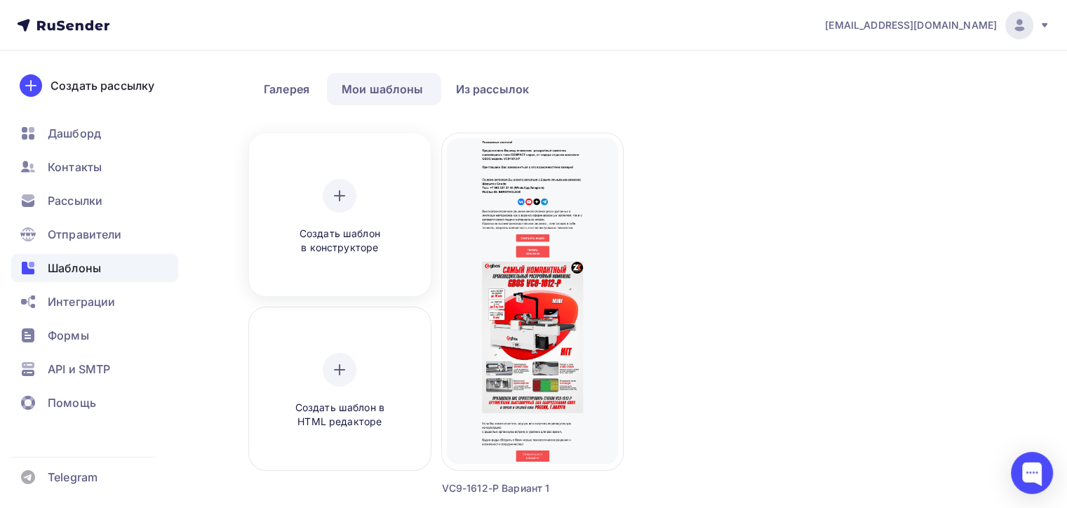
scroll to position [70, 0]
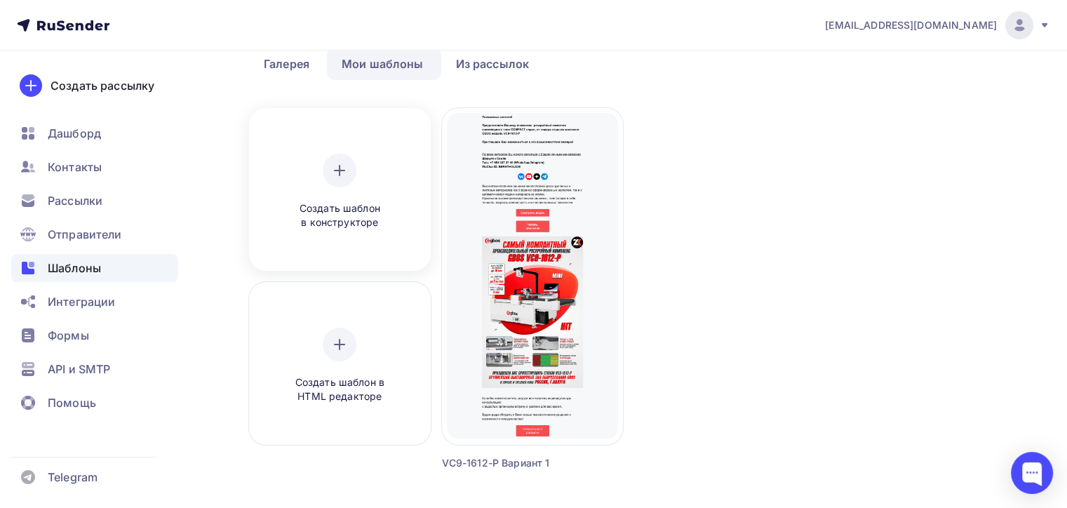
click at [357, 168] on div "Создать шаблон в конструкторе" at bounding box center [339, 192] width 133 height 76
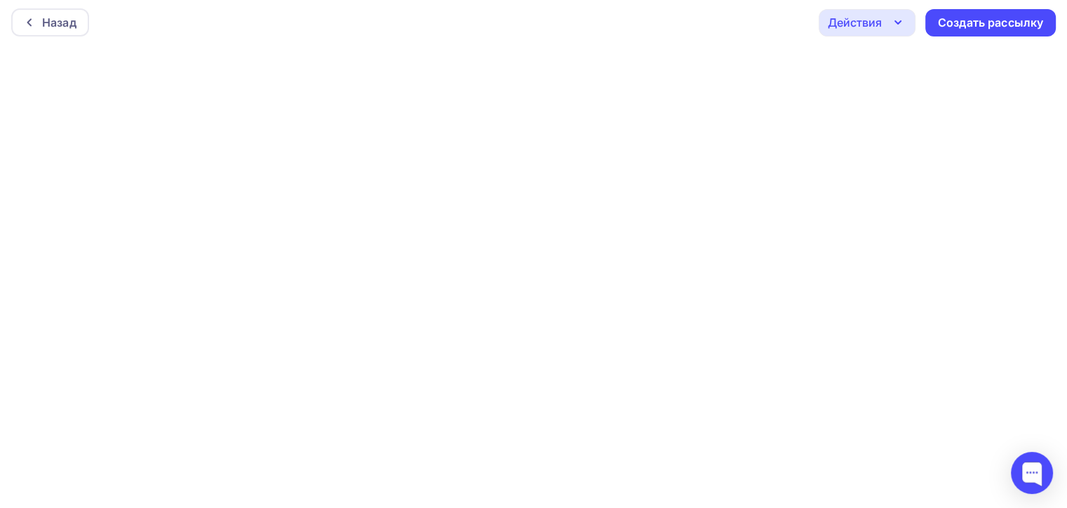
scroll to position [3, 0]
click at [873, 28] on div "Действия" at bounding box center [855, 22] width 54 height 17
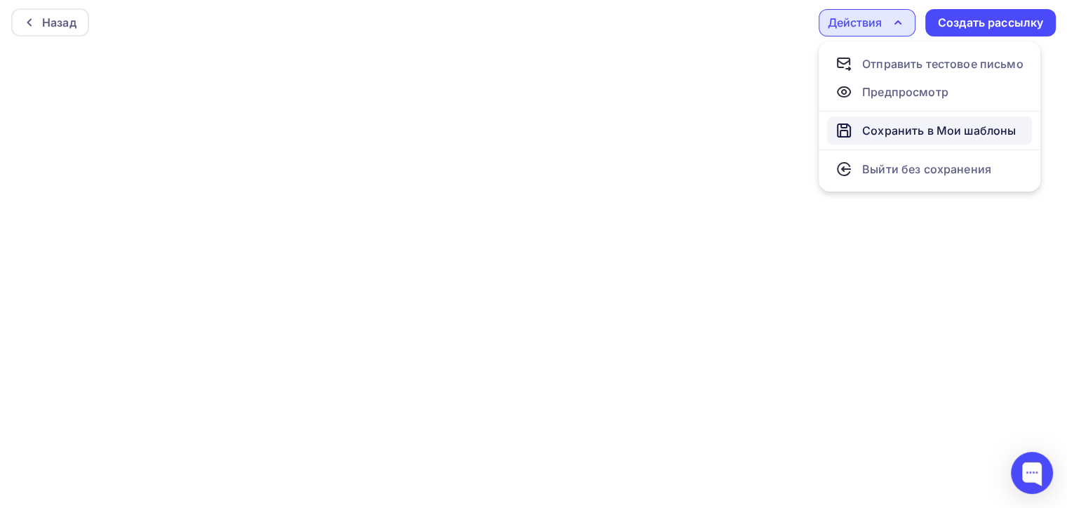
click at [861, 120] on link "Сохранить в Мои шаблоны" at bounding box center [929, 130] width 205 height 28
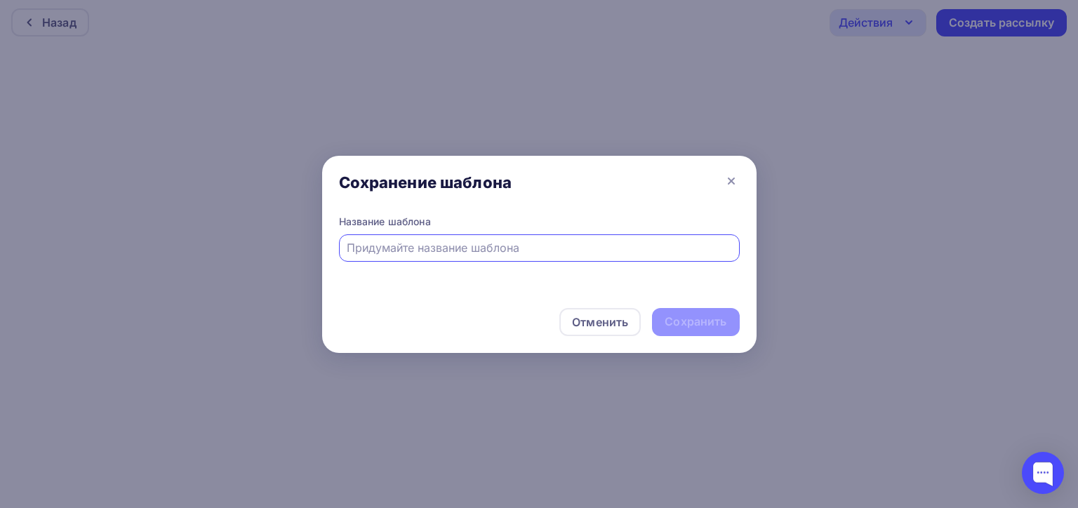
type input "р"
type input "Р"
type input "h"
type input "J"
type input "H3-T 1 Вариант 1"
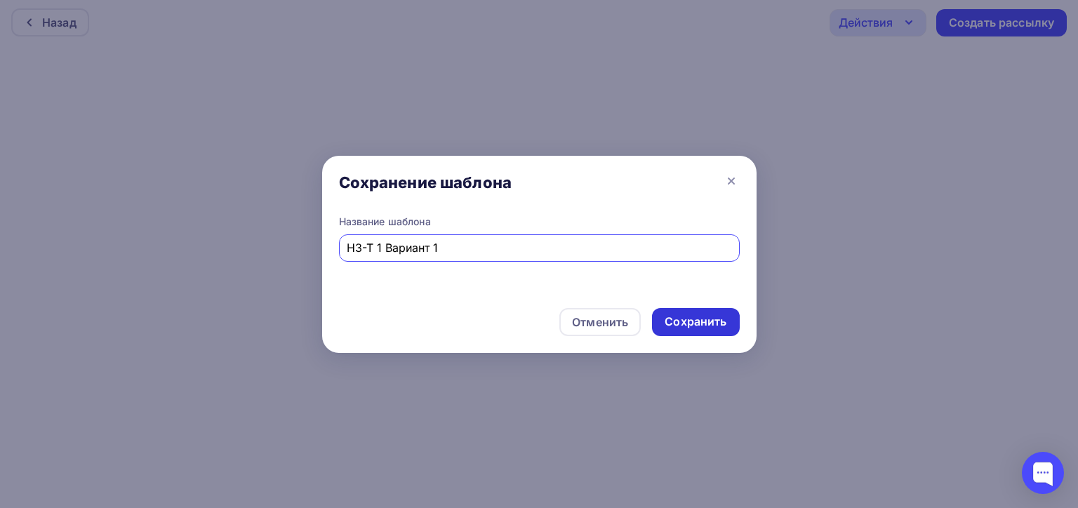
click at [697, 319] on div "Сохранить" at bounding box center [696, 322] width 62 height 16
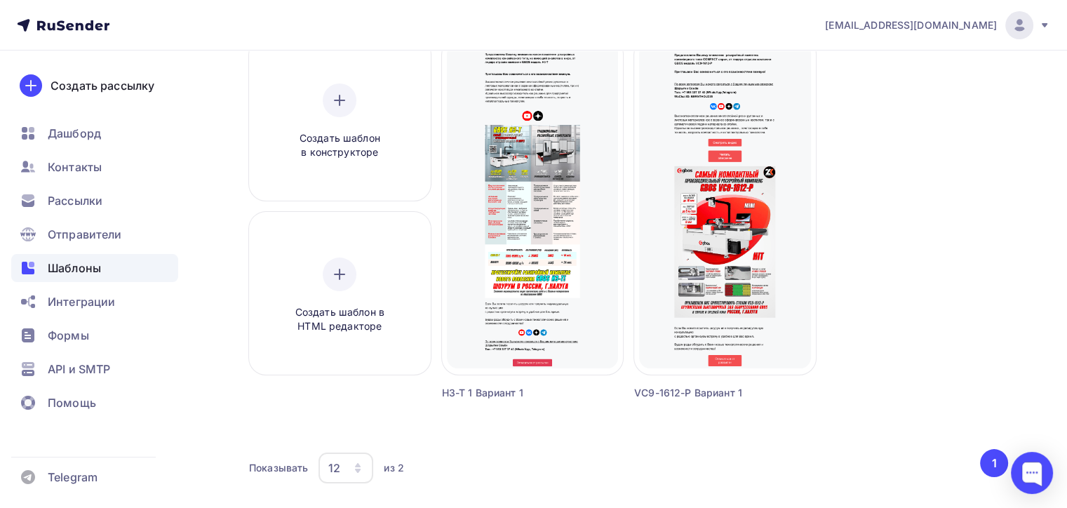
scroll to position [70, 0]
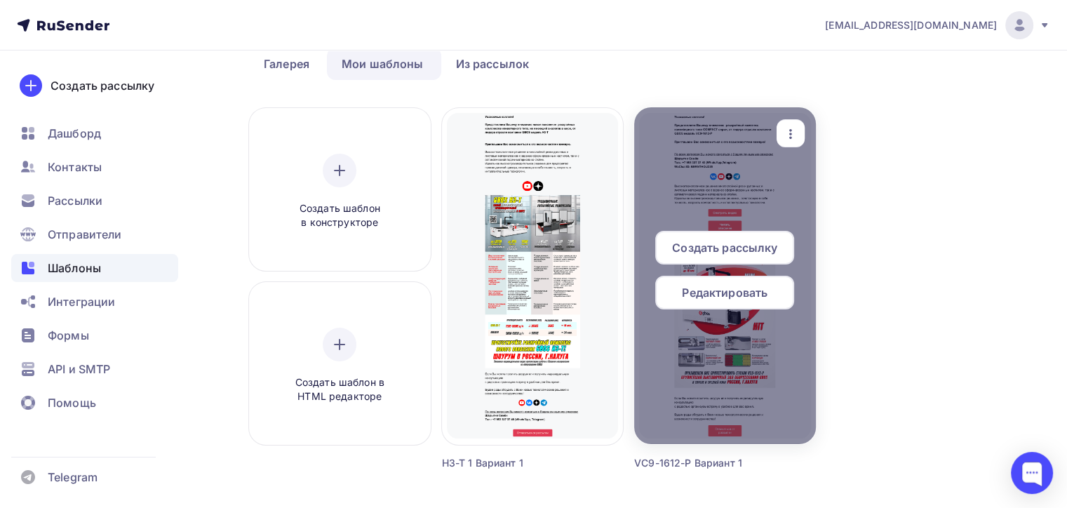
click at [730, 288] on span "Редактировать" at bounding box center [725, 292] width 86 height 17
click at [749, 295] on span "Редактировать" at bounding box center [725, 292] width 86 height 17
click at [693, 293] on span "Редактировать" at bounding box center [725, 292] width 86 height 17
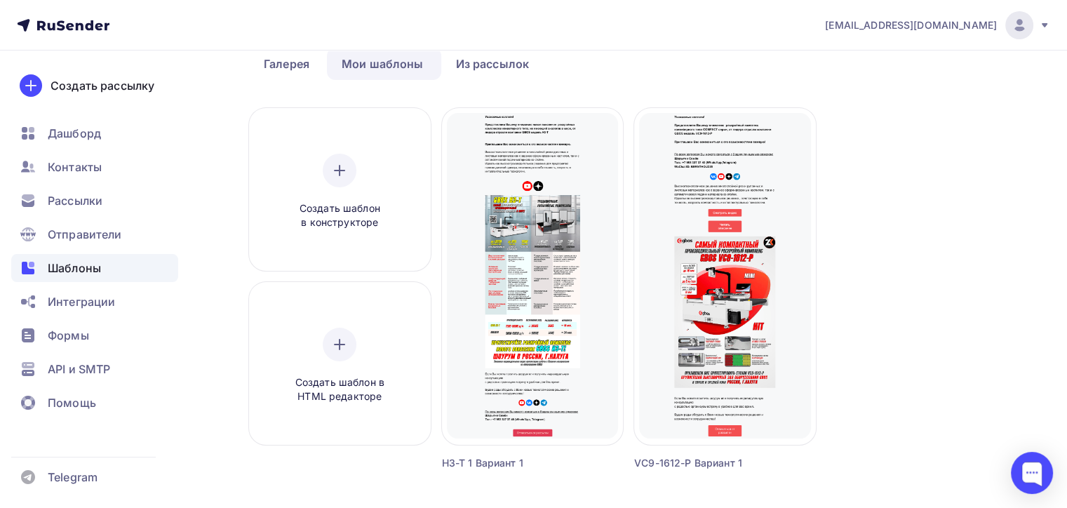
click at [865, 198] on div "Создать шаблон в конструкторе Создать шаблон в HTML редакторе Создать рассылку …" at bounding box center [628, 306] width 759 height 396
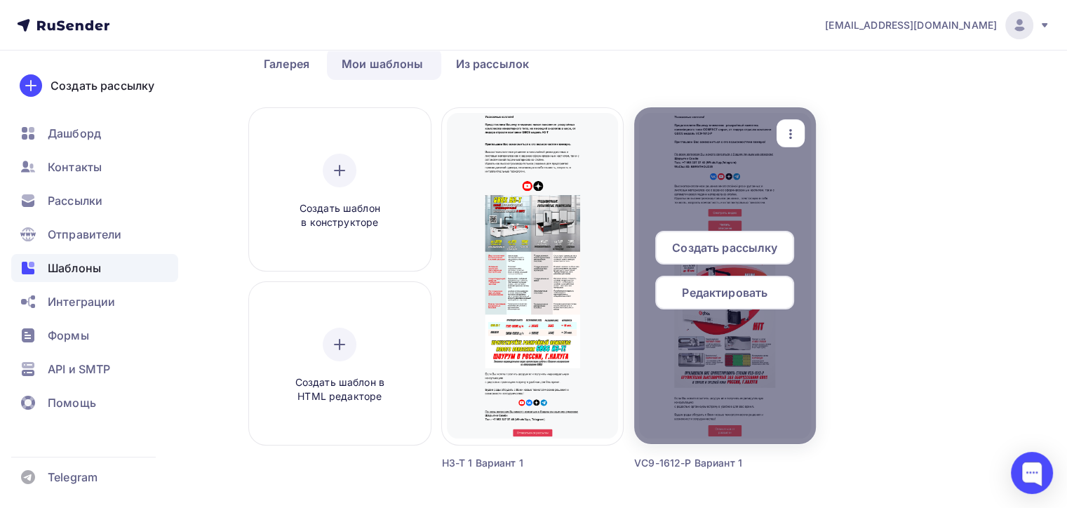
click at [707, 296] on span "Редактировать" at bounding box center [725, 292] width 86 height 17
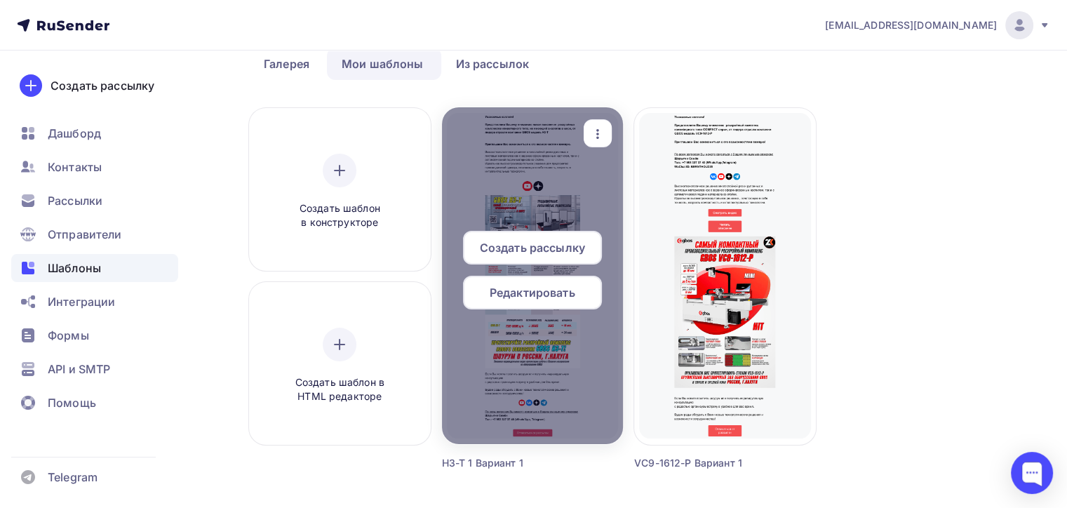
click at [556, 244] on span "Создать рассылку" at bounding box center [532, 247] width 105 height 17
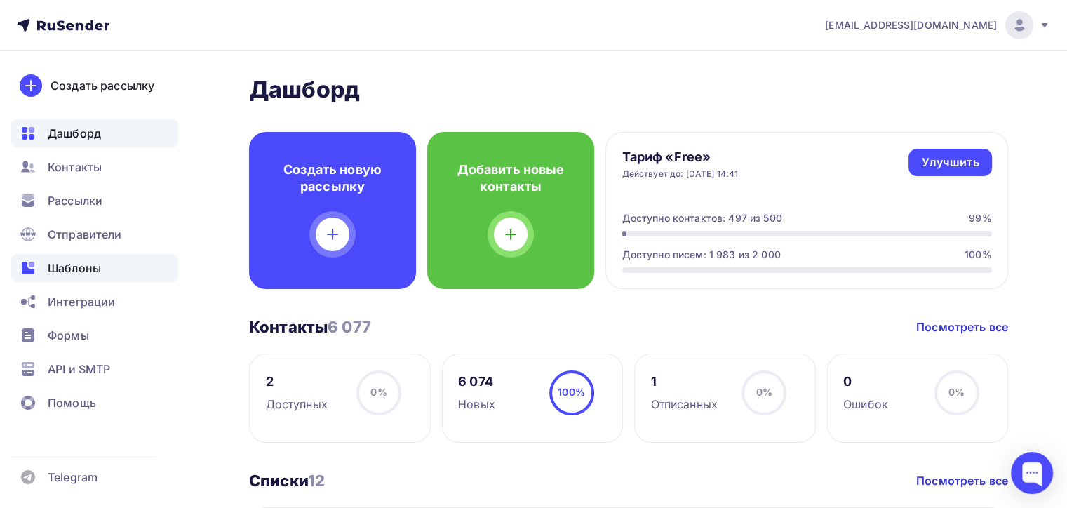
click at [112, 272] on div "Шаблоны" at bounding box center [94, 268] width 167 height 28
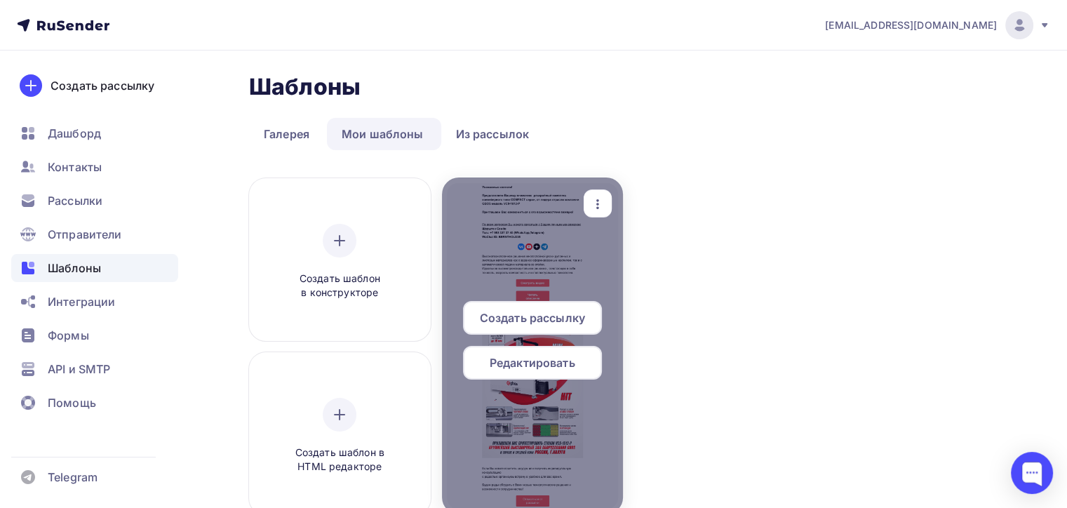
click at [571, 366] on span "Редактировать" at bounding box center [533, 362] width 86 height 17
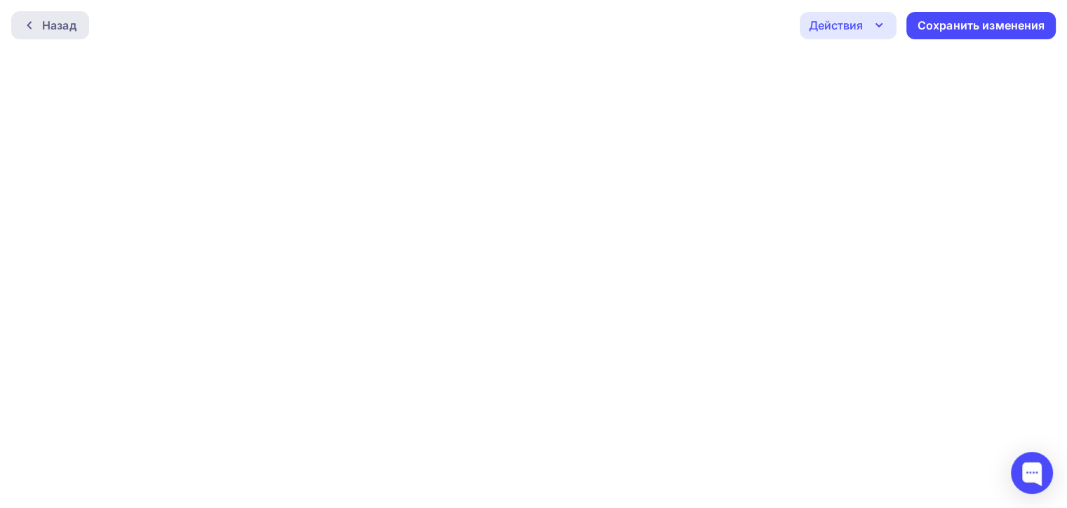
click at [56, 34] on div "Назад" at bounding box center [50, 25] width 78 height 28
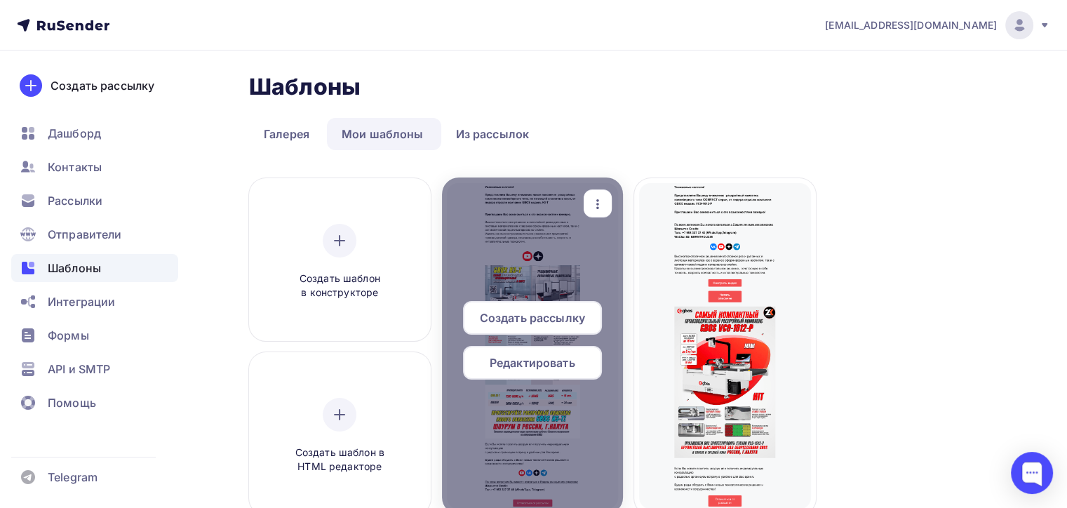
click at [563, 364] on span "Редактировать" at bounding box center [533, 362] width 86 height 17
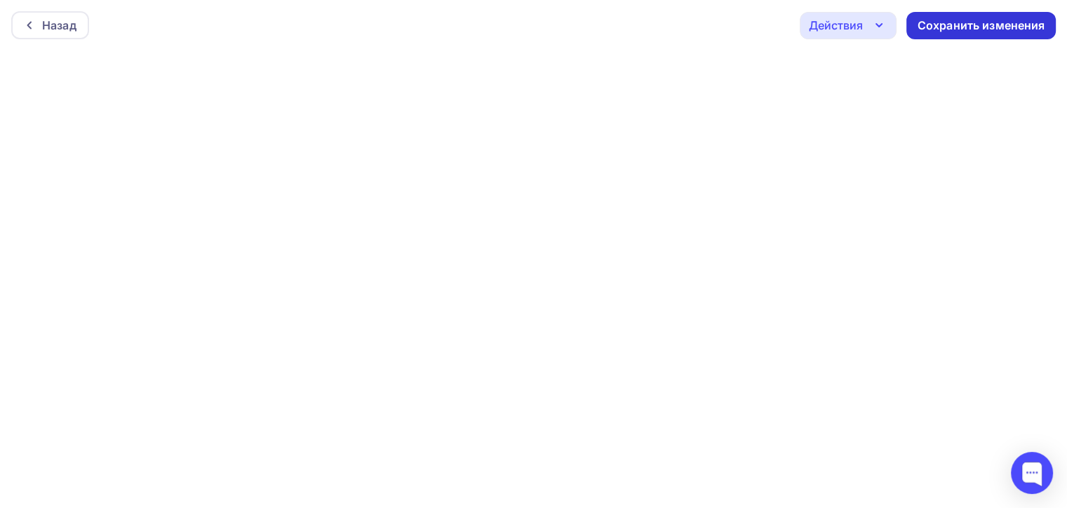
click at [1003, 31] on div "Сохранить изменения" at bounding box center [982, 26] width 128 height 16
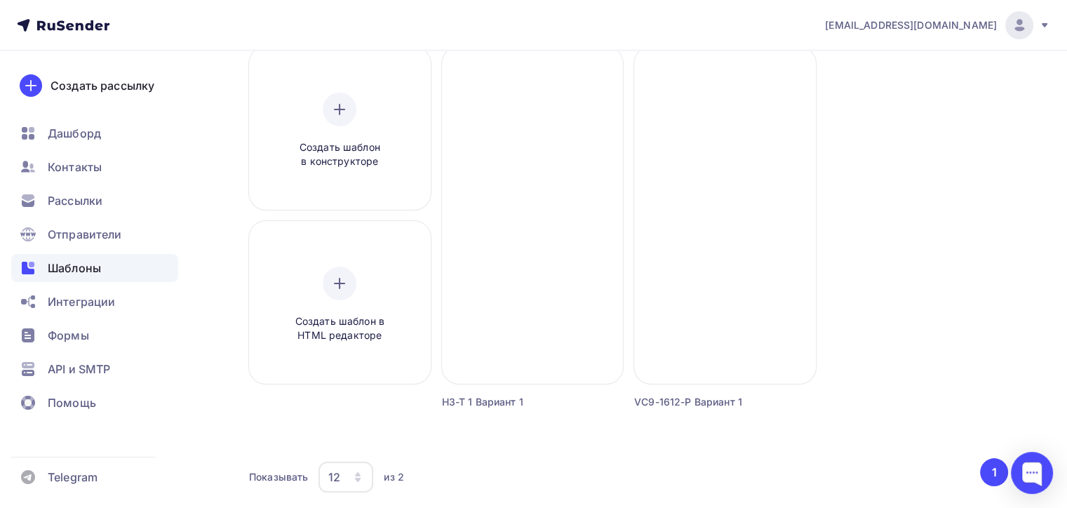
scroll to position [50, 0]
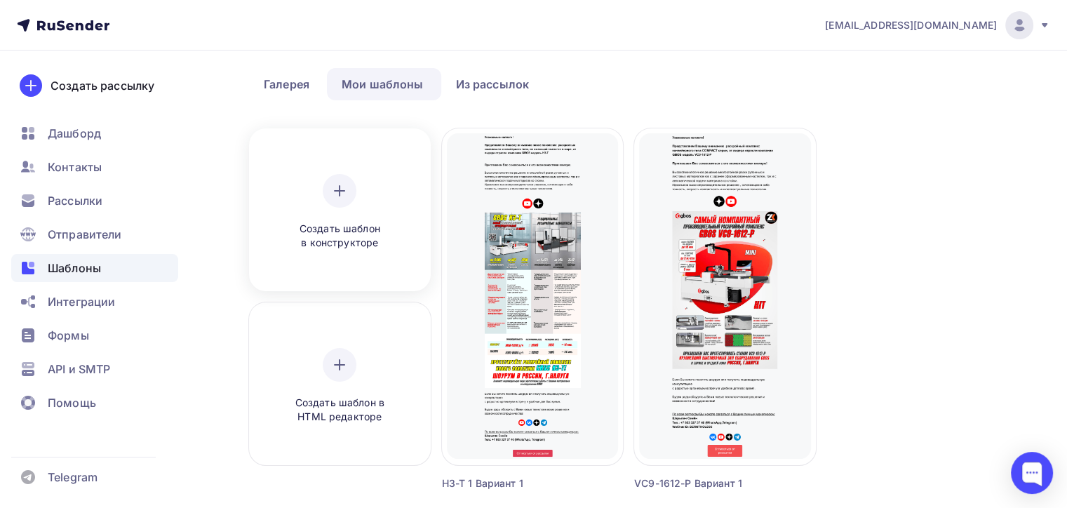
click at [354, 188] on div at bounding box center [340, 191] width 34 height 34
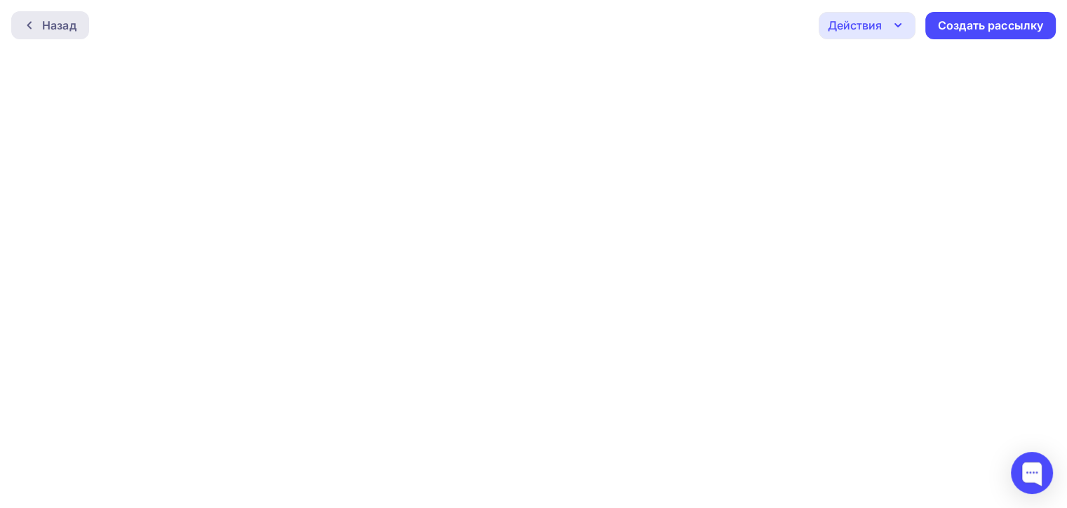
click at [76, 27] on div "Назад" at bounding box center [59, 25] width 34 height 17
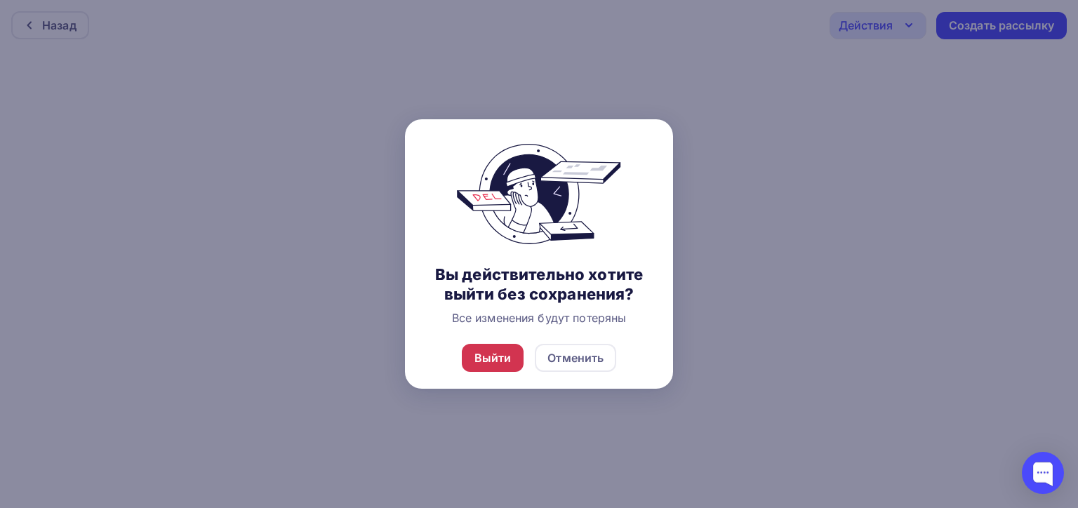
click at [474, 366] on div "Выйти" at bounding box center [492, 357] width 37 height 17
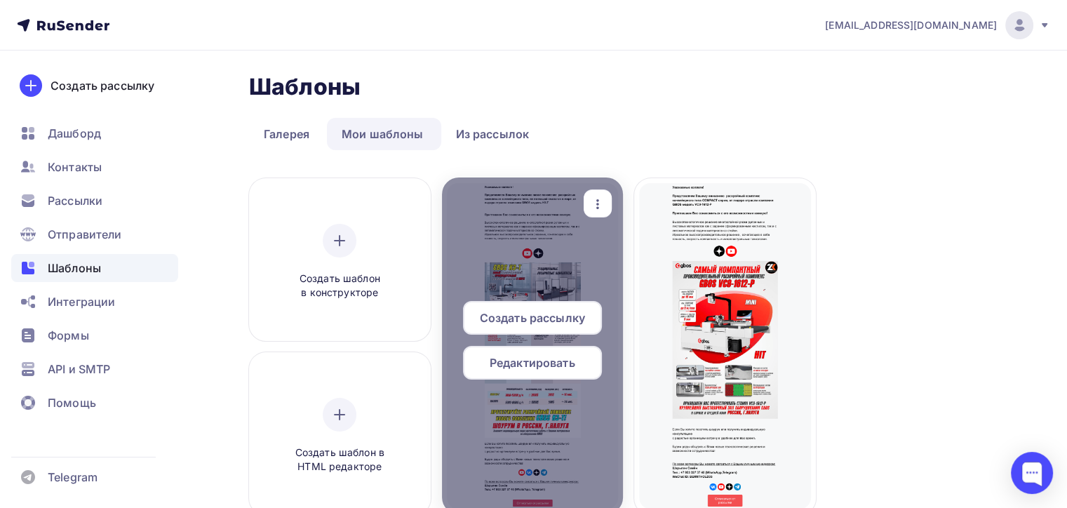
scroll to position [70, 0]
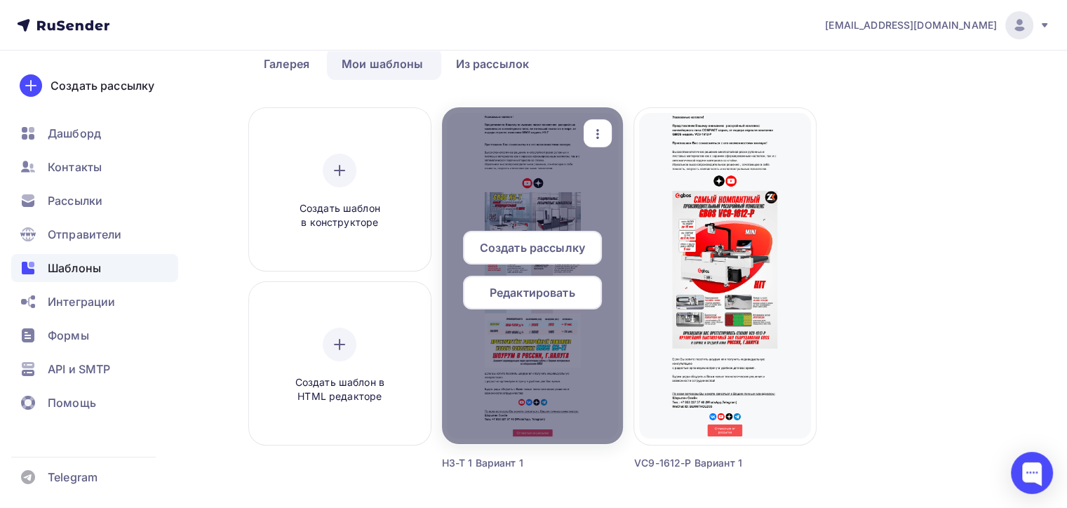
click at [557, 300] on span "Редактировать" at bounding box center [533, 292] width 86 height 17
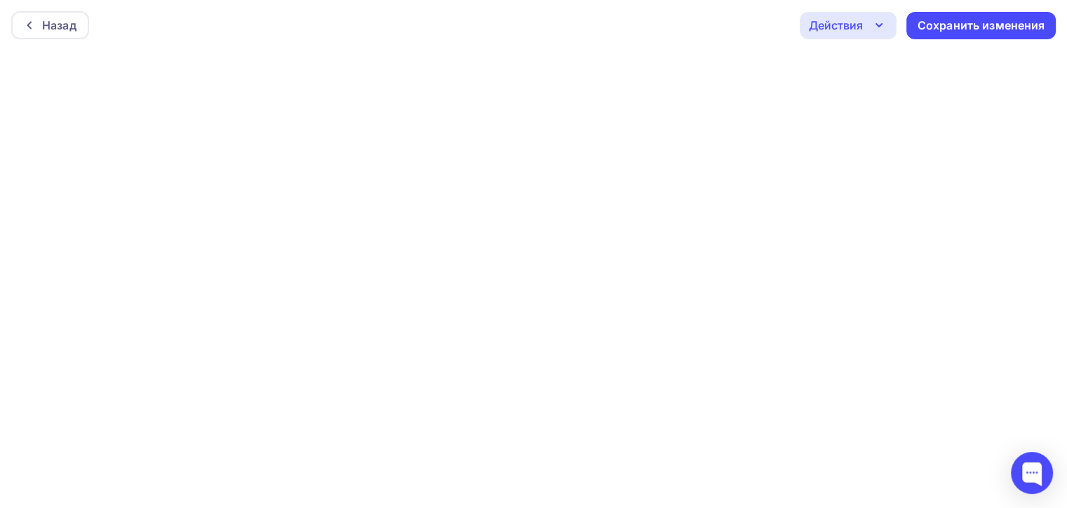
scroll to position [3, 0]
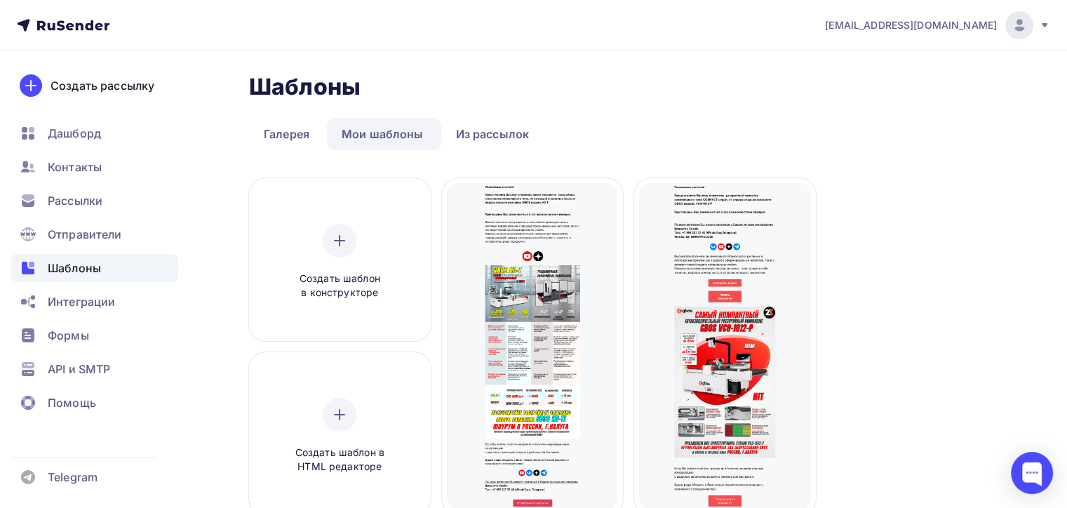
click at [747, 370] on span "Редактировать" at bounding box center [725, 362] width 86 height 17
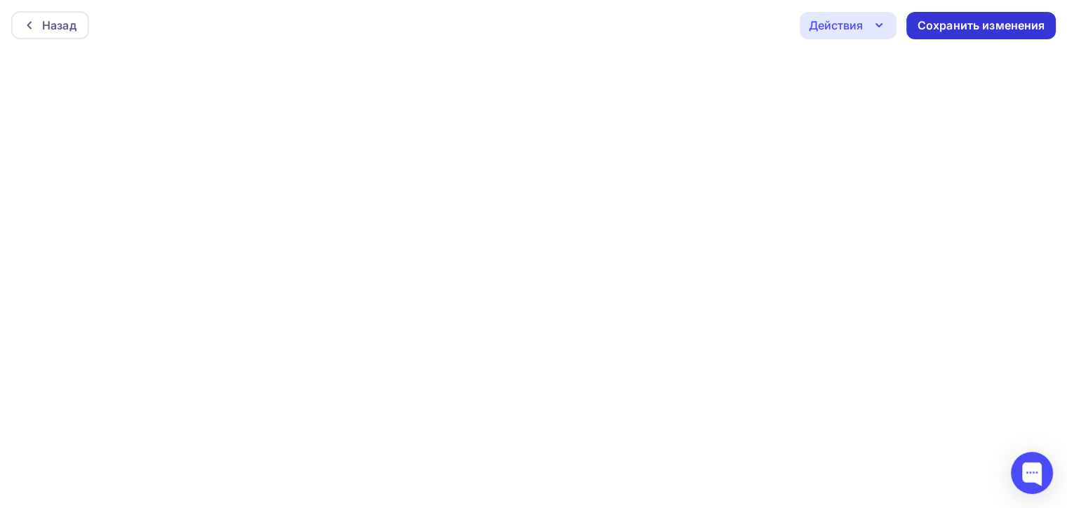
click at [985, 22] on div "Сохранить изменения" at bounding box center [982, 26] width 128 height 16
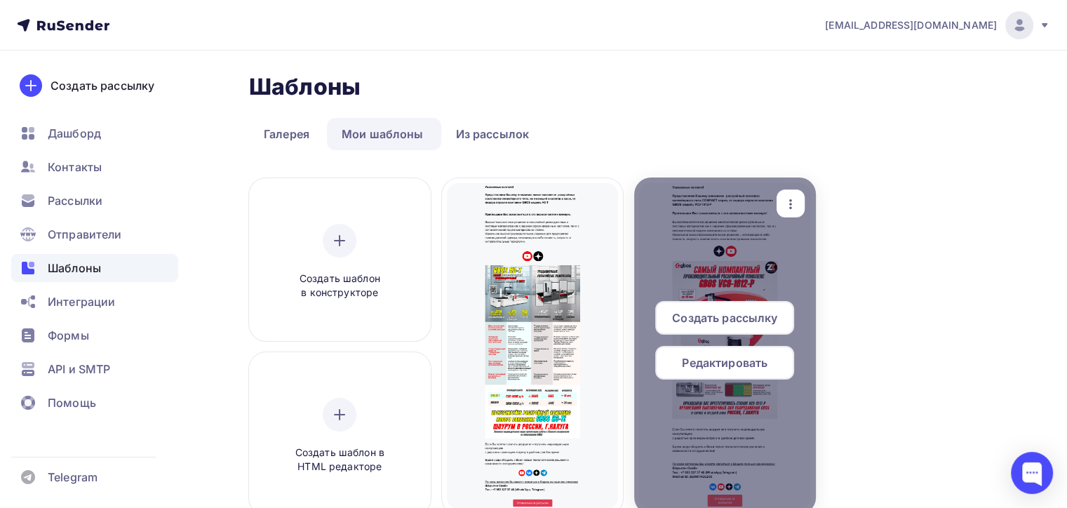
click at [741, 368] on span "Редактировать" at bounding box center [725, 362] width 86 height 17
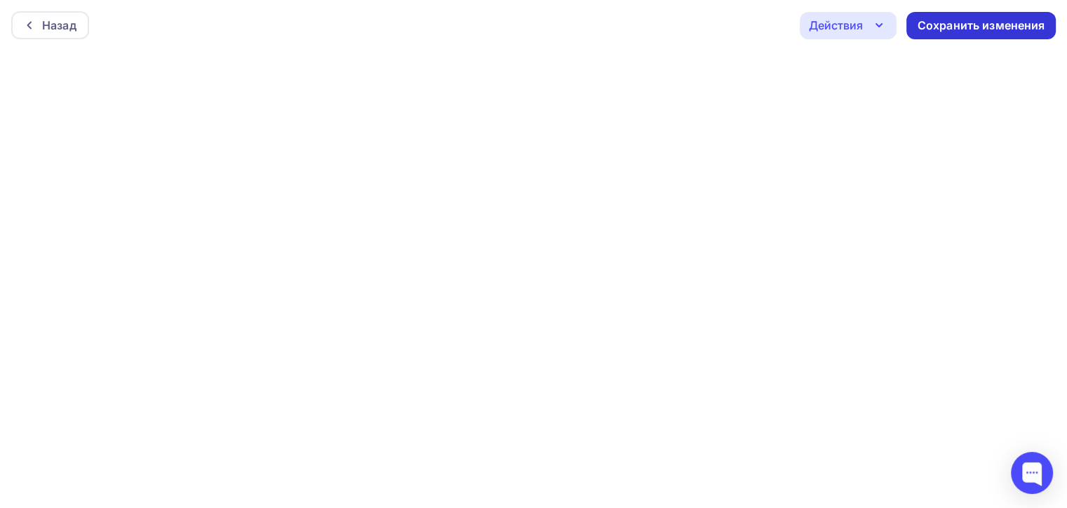
click at [996, 25] on div "Сохранить изменения" at bounding box center [982, 26] width 128 height 16
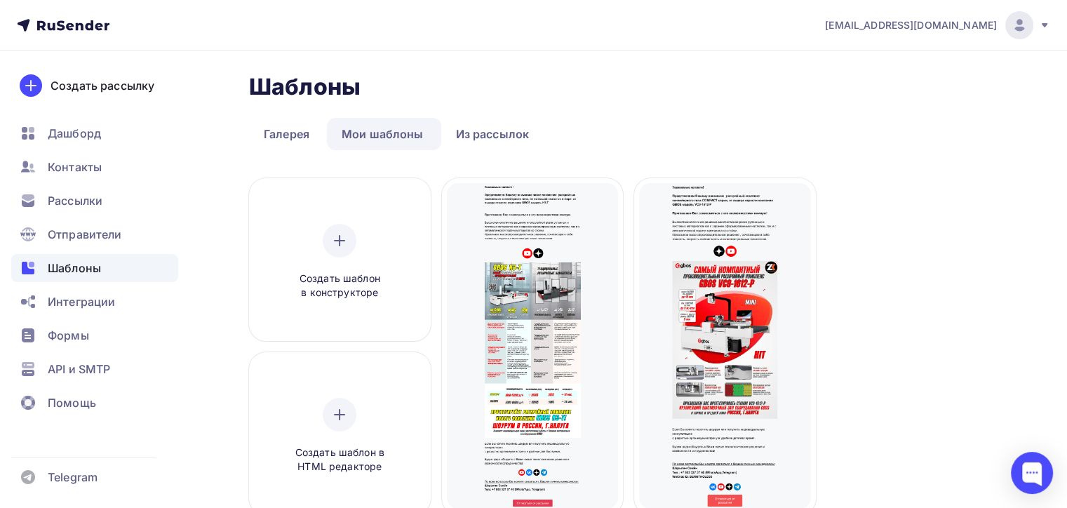
click at [985, 268] on div "Создать шаблон в конструкторе Создать шаблон в HTML редакторе Создать рассылку …" at bounding box center [628, 376] width 759 height 396
click at [343, 261] on div "Создать шаблон в конструкторе" at bounding box center [339, 262] width 133 height 76
click at [341, 225] on div at bounding box center [340, 241] width 34 height 34
click at [340, 227] on div at bounding box center [340, 241] width 34 height 34
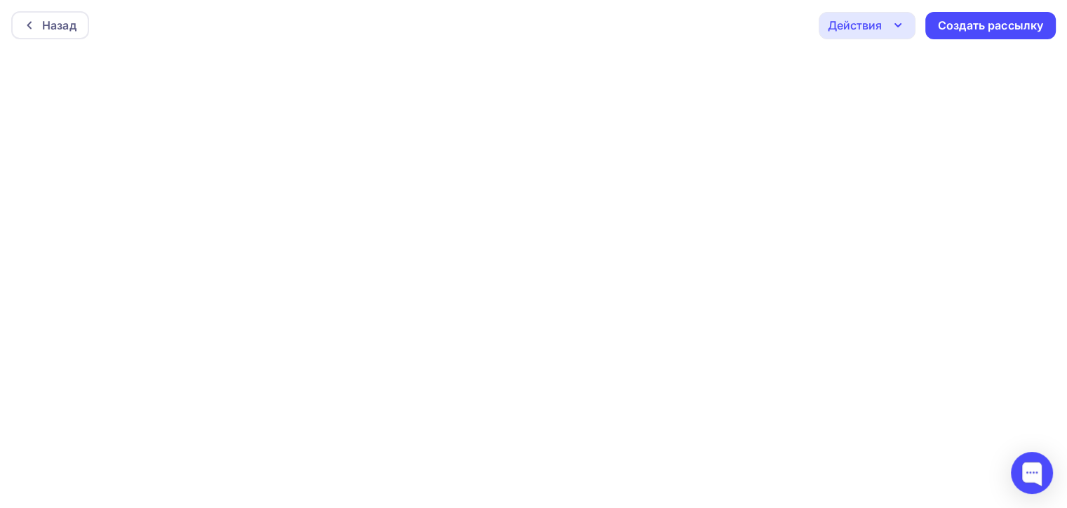
scroll to position [3, 0]
click at [989, 25] on div "Создать рассылку" at bounding box center [990, 23] width 105 height 16
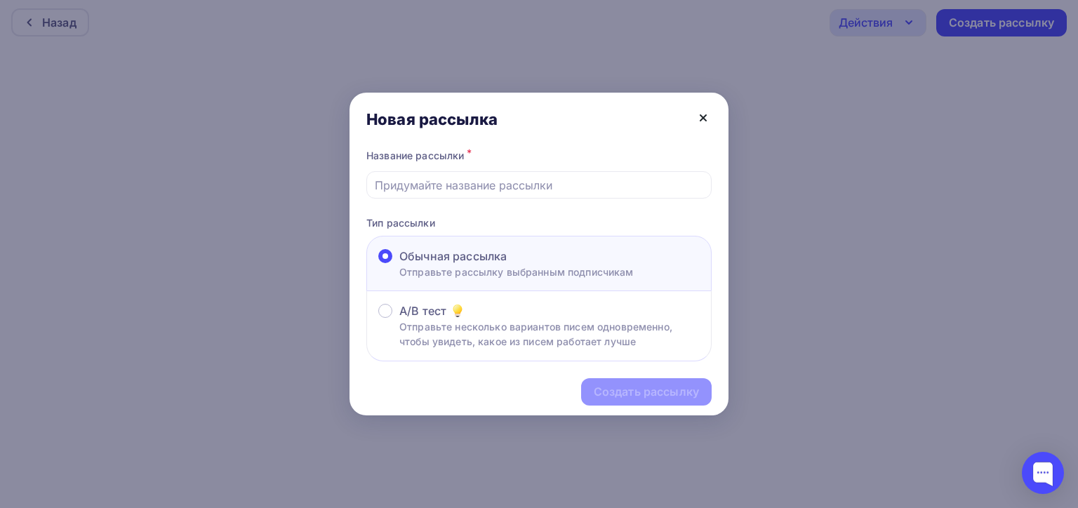
drag, startPoint x: 705, startPoint y: 125, endPoint x: 702, endPoint y: 116, distance: 9.8
click at [705, 121] on icon at bounding box center [703, 117] width 17 height 17
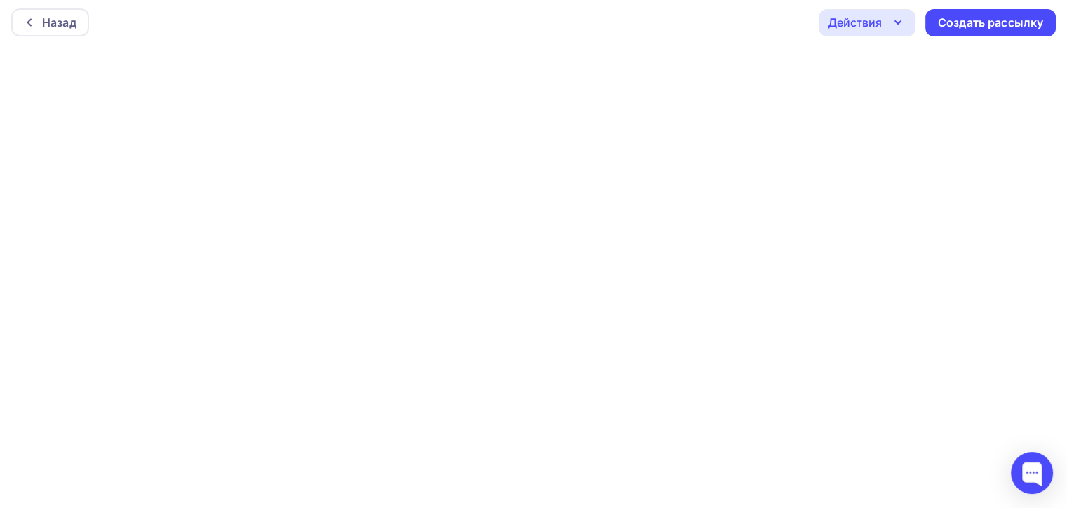
click at [853, 12] on div "Действия" at bounding box center [867, 22] width 97 height 27
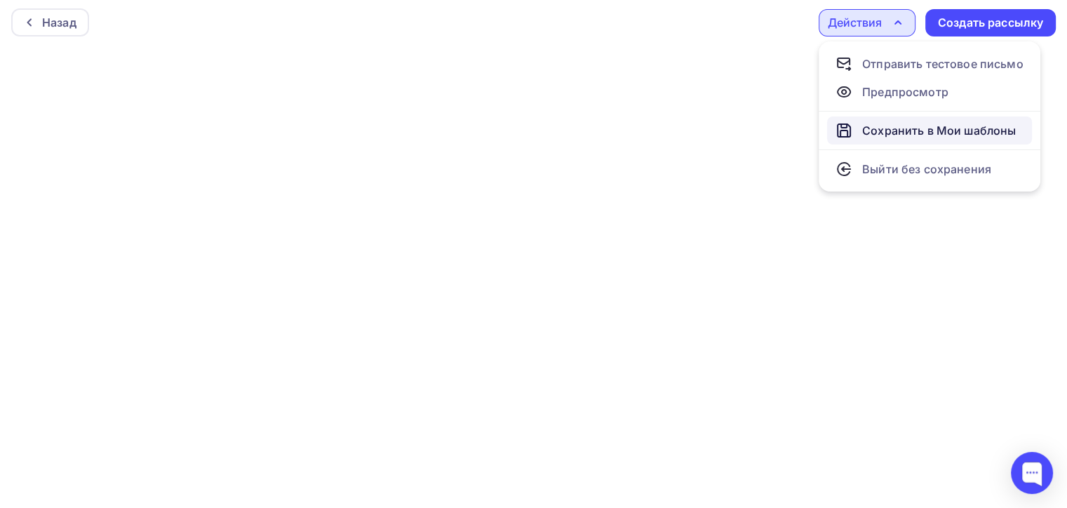
click at [880, 127] on div "Сохранить в Мои шаблоны" at bounding box center [939, 130] width 154 height 17
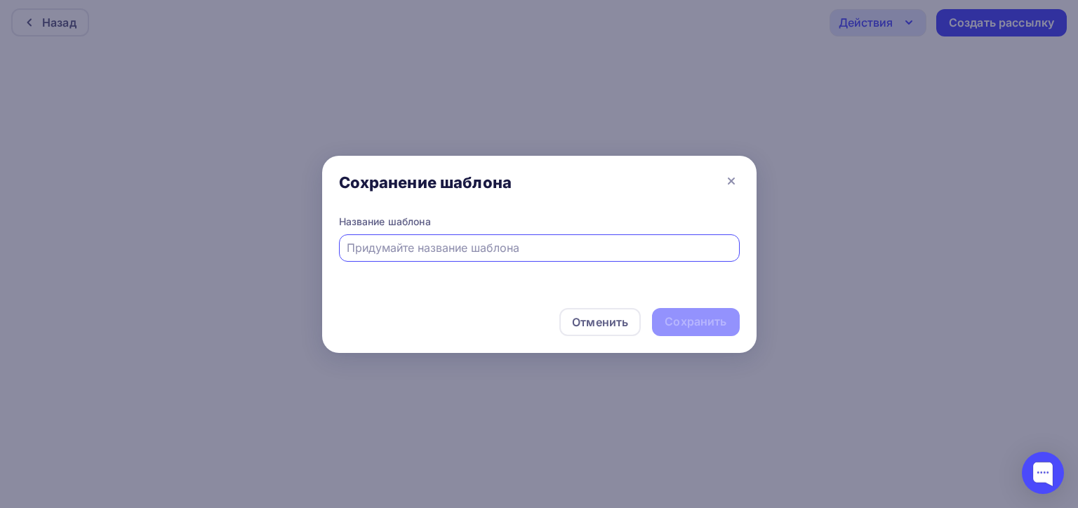
type input "l"
type input "LA"
click at [737, 183] on icon at bounding box center [731, 181] width 17 height 17
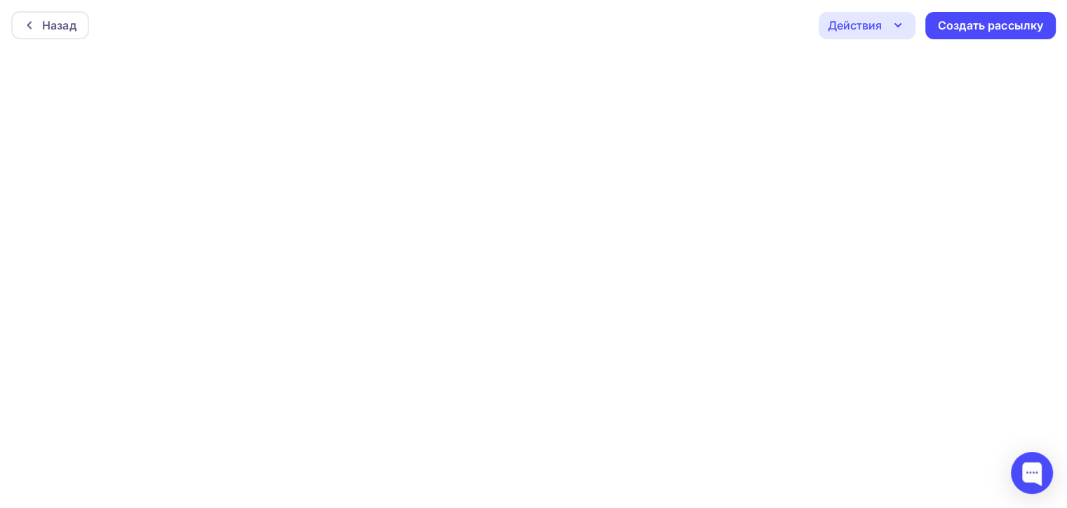
scroll to position [0, 0]
click at [890, 27] on icon "button" at bounding box center [898, 25] width 17 height 17
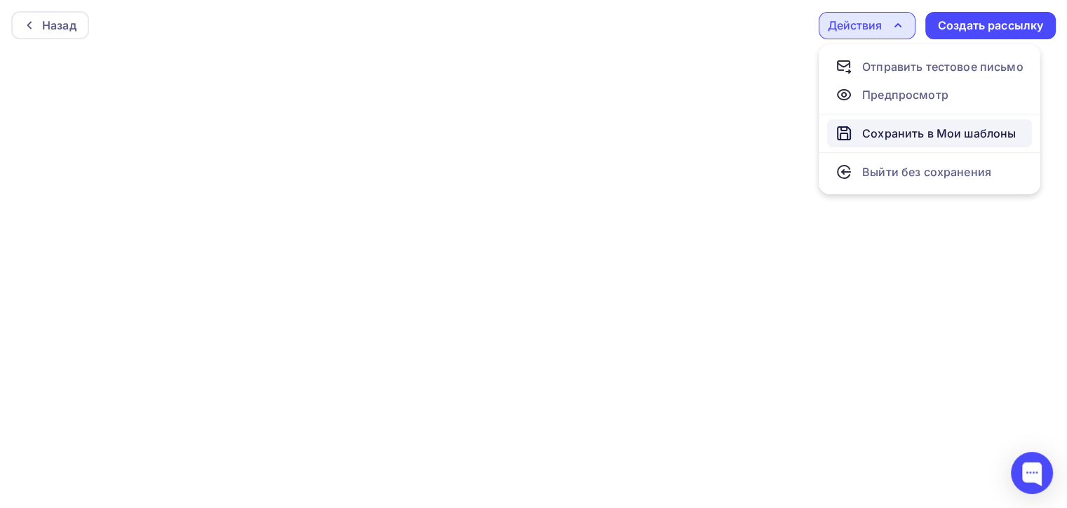
click at [890, 135] on div "Сохранить в Мои шаблоны" at bounding box center [939, 133] width 154 height 17
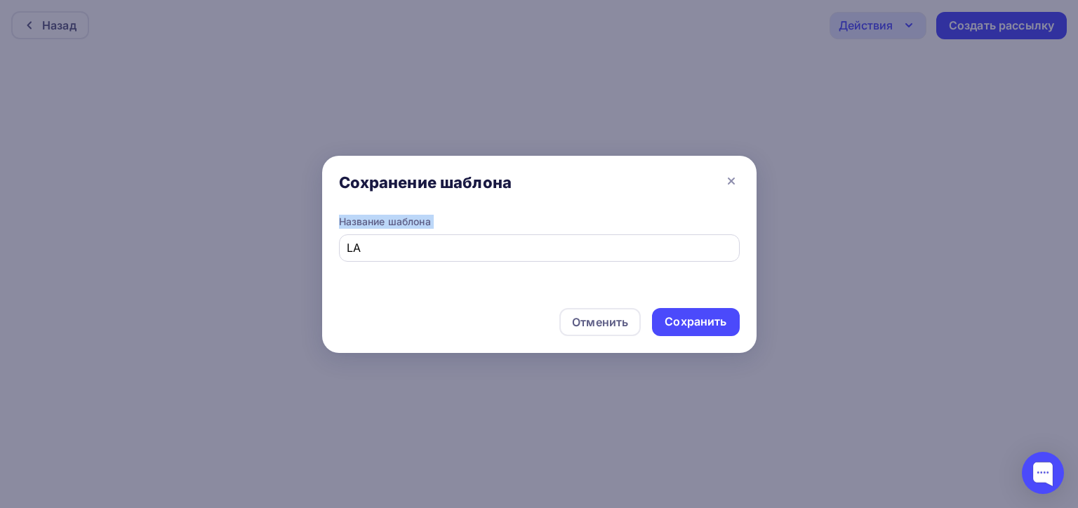
drag, startPoint x: 695, startPoint y: 178, endPoint x: 651, endPoint y: 242, distance: 78.2
click at [655, 256] on div "Сохранение шаблона Название шаблона LA Отменить Сохранить" at bounding box center [539, 254] width 434 height 197
click at [654, 206] on div "Сохранение шаблона" at bounding box center [539, 185] width 434 height 59
click at [732, 180] on icon at bounding box center [731, 181] width 6 height 6
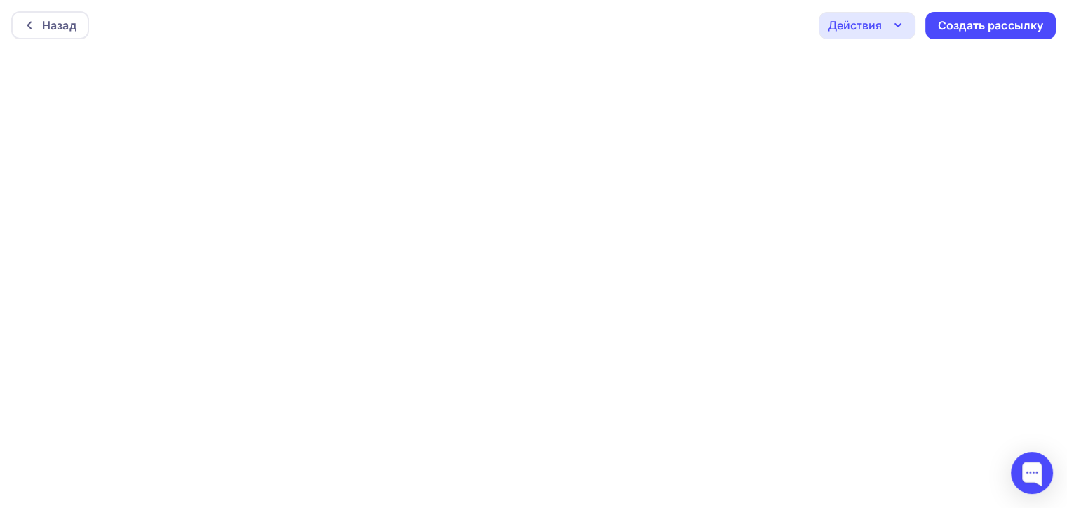
click at [895, 32] on icon "button" at bounding box center [898, 25] width 17 height 17
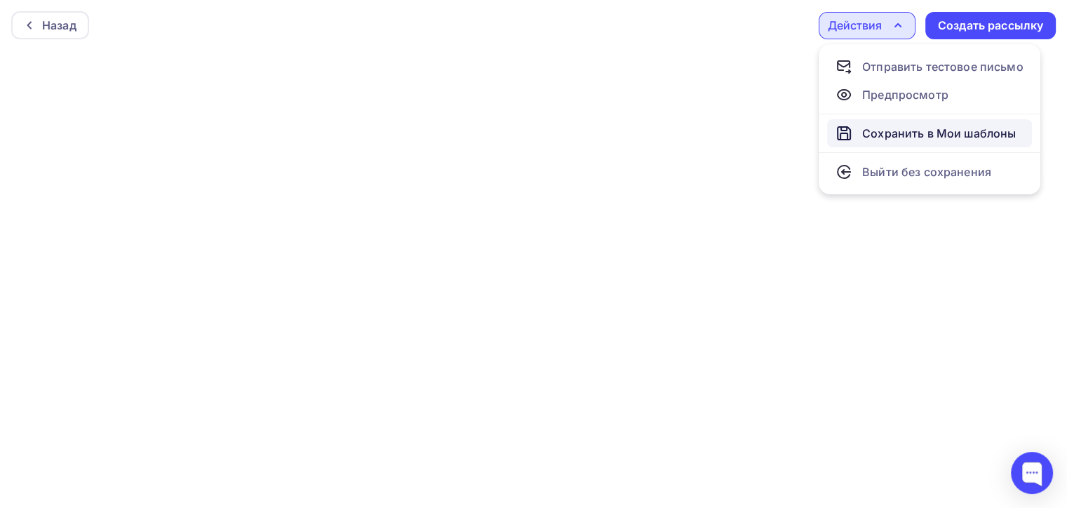
click at [864, 128] on div "Сохранить в Мои шаблоны" at bounding box center [939, 133] width 154 height 17
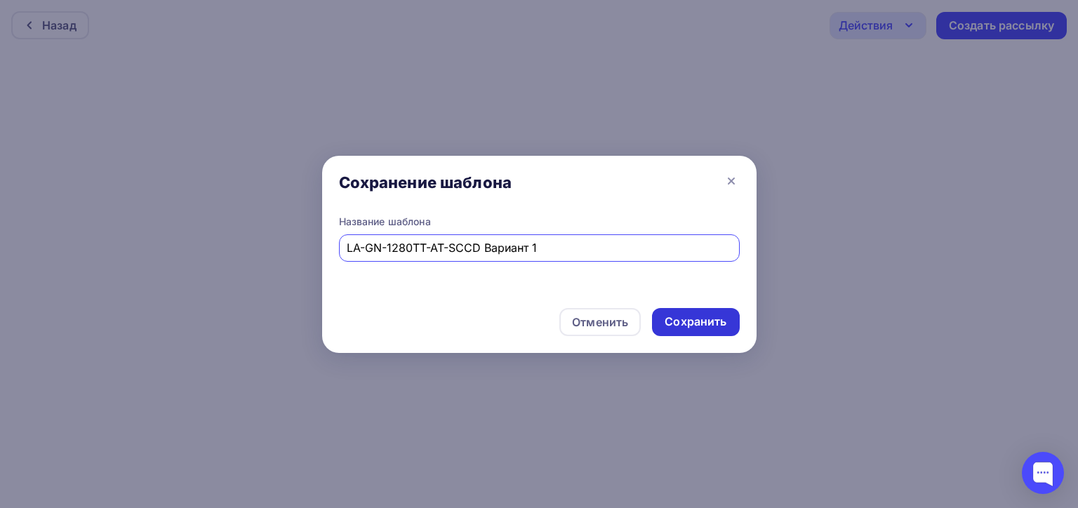
type input "LA-GN-1280TT-AT-SCCD Вариант 1"
click at [688, 314] on div "Сохранить" at bounding box center [695, 322] width 87 height 28
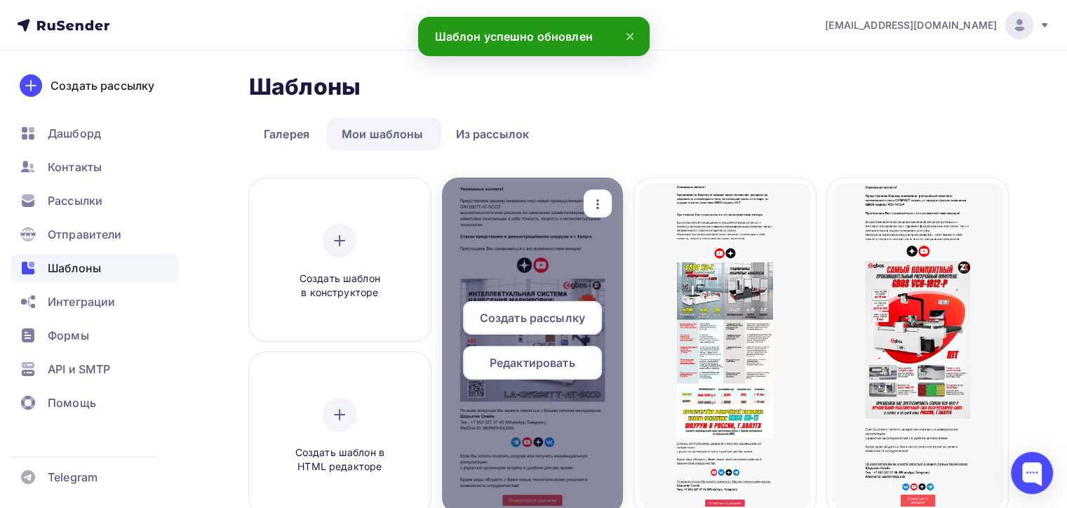
scroll to position [140, 0]
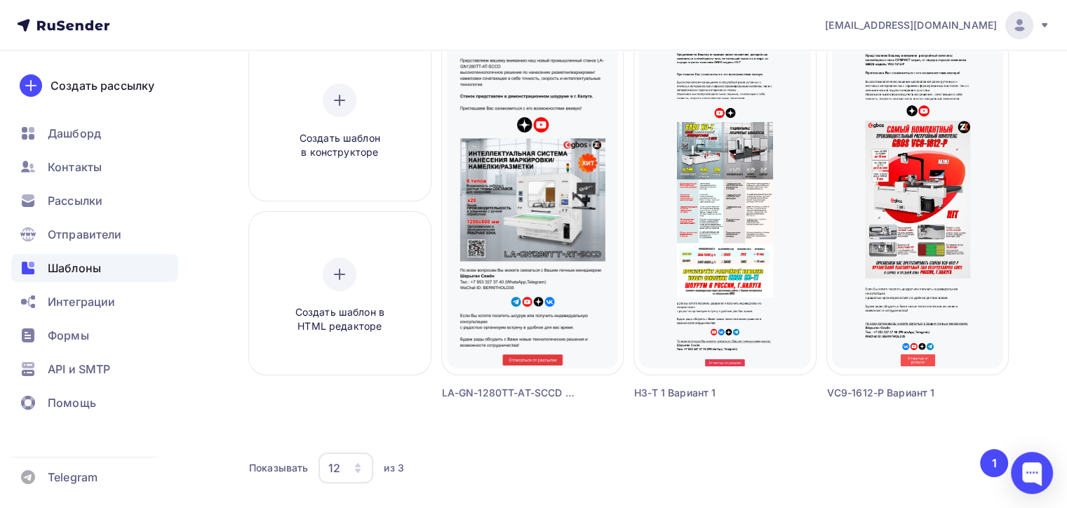
click at [766, 491] on div "Показывать 12 6 12 18 24 30 36 из 3 ‹ 1 ›" at bounding box center [628, 475] width 759 height 53
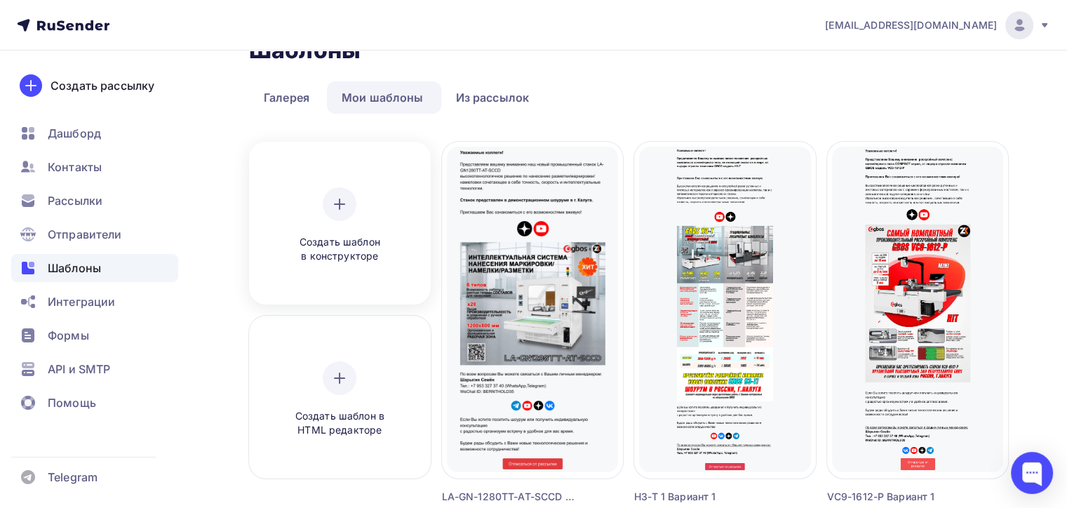
scroll to position [70, 0]
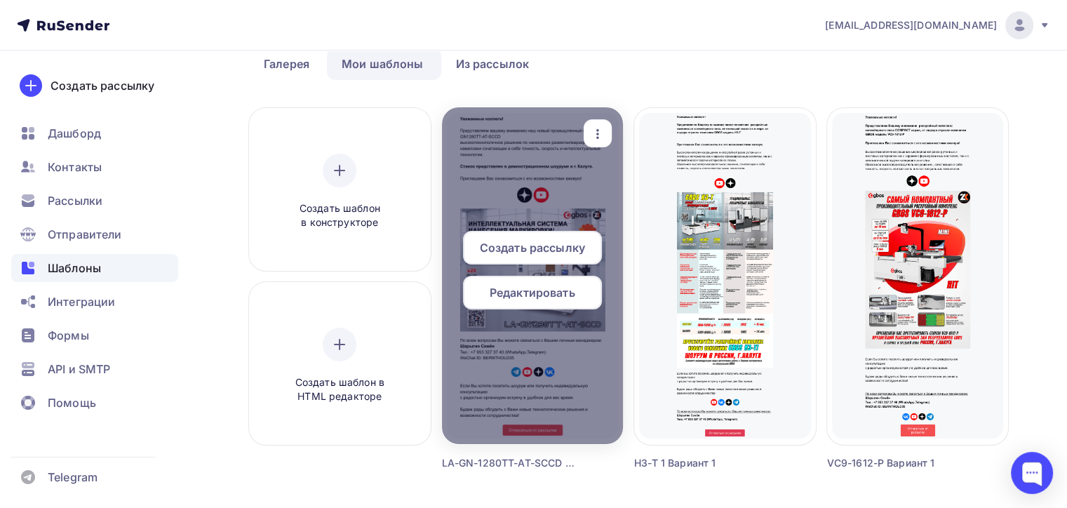
click at [535, 342] on div at bounding box center [533, 275] width 182 height 337
click at [540, 301] on div "Редактировать" at bounding box center [532, 293] width 139 height 34
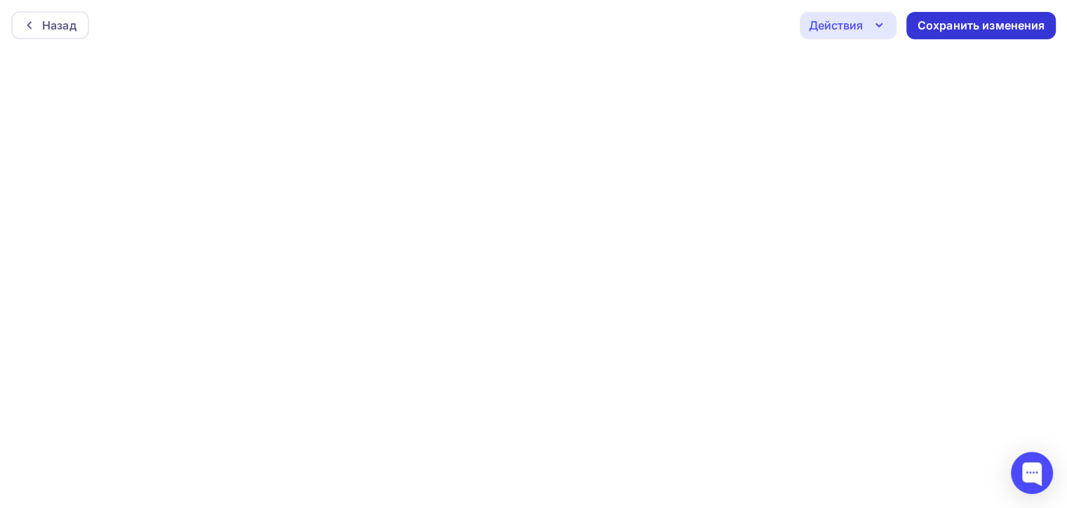
click at [954, 31] on div "Сохранить изменения" at bounding box center [982, 26] width 128 height 16
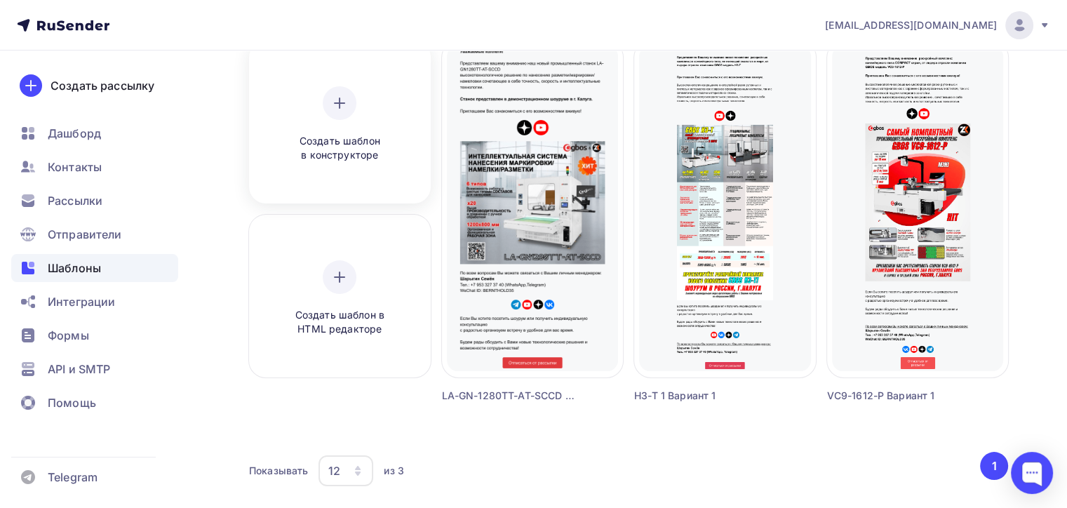
scroll to position [140, 0]
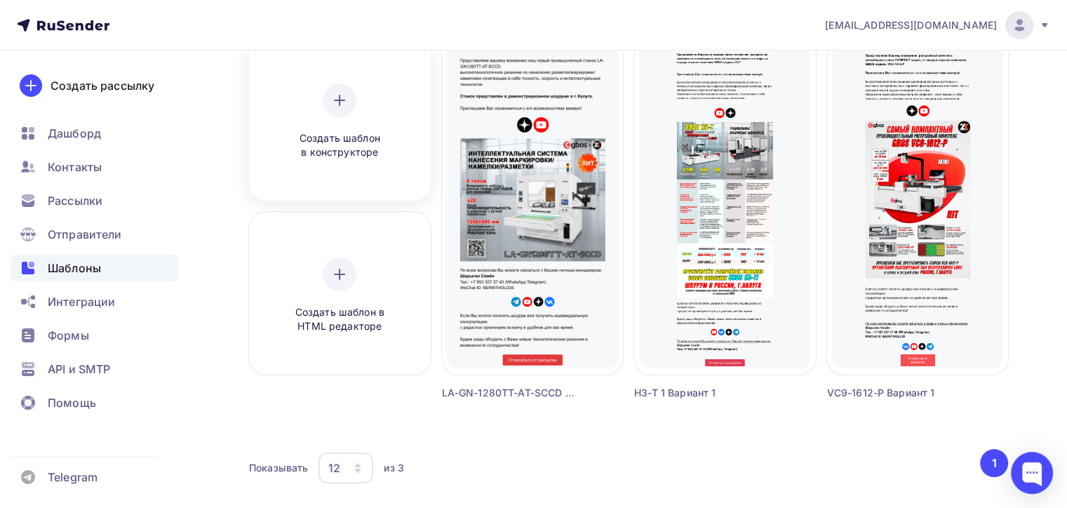
click at [345, 105] on icon at bounding box center [339, 100] width 17 height 17
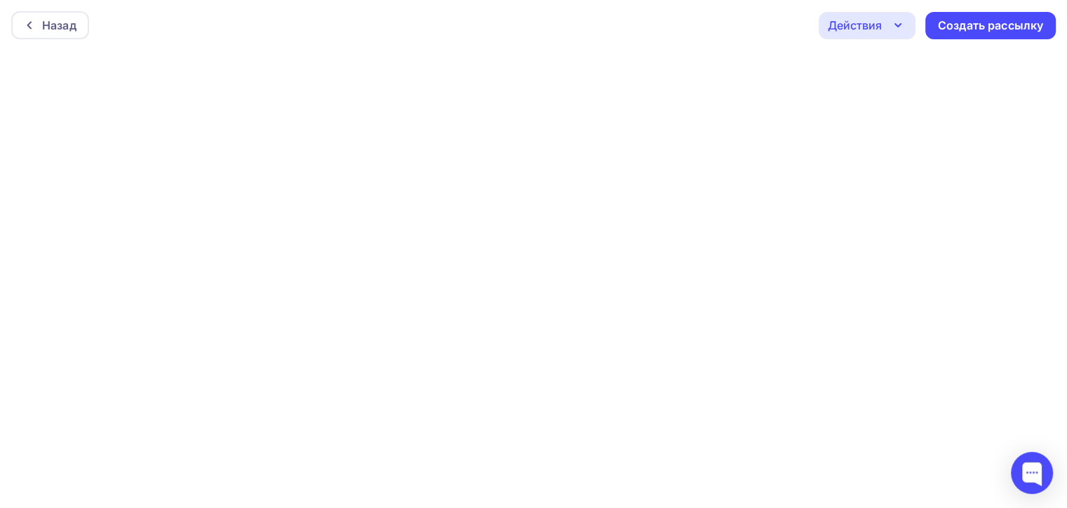
scroll to position [3, 0]
click at [1056, 46] on div "Назад Действия Отправить тестовое письмо Предпросмотр Сохранить в Мои шаблоны В…" at bounding box center [533, 22] width 1067 height 51
click at [985, 29] on div "Создать рассылку" at bounding box center [990, 23] width 105 height 16
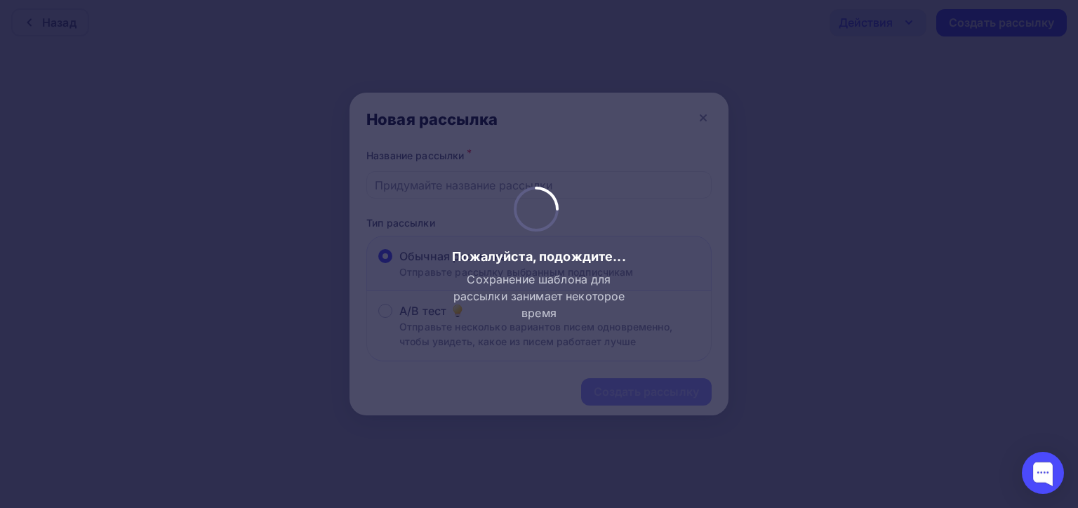
click at [705, 119] on div at bounding box center [539, 254] width 1078 height 508
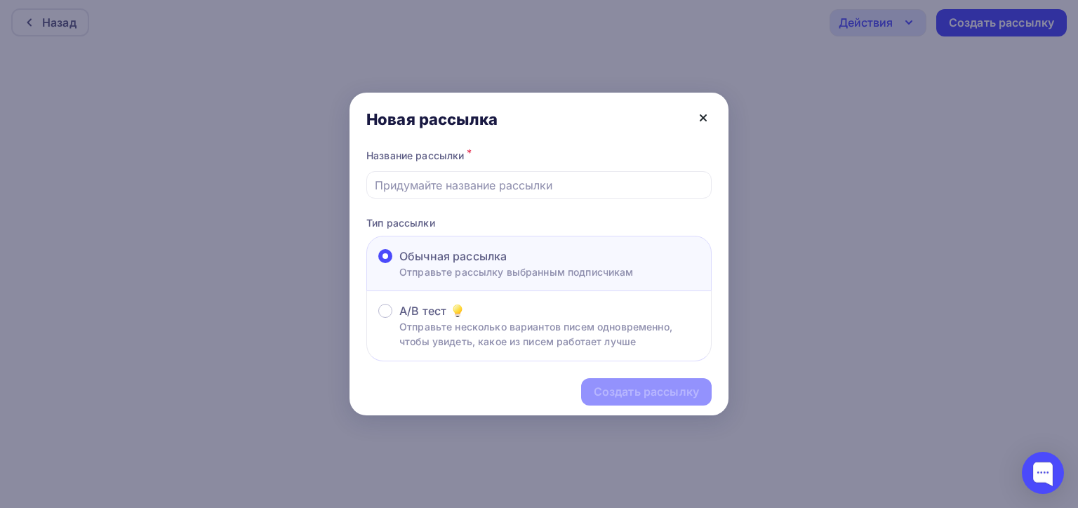
click at [707, 119] on icon at bounding box center [703, 117] width 17 height 17
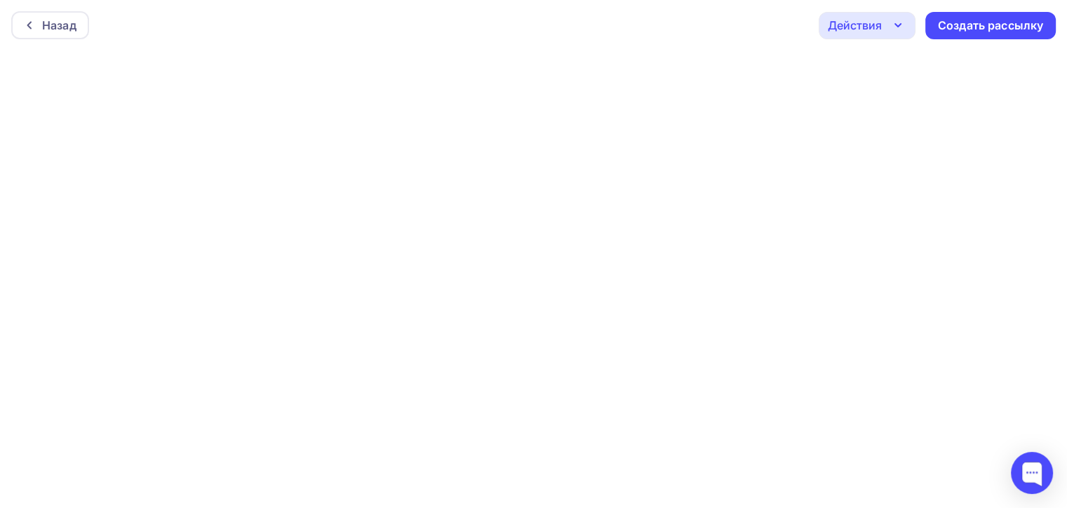
scroll to position [0, 0]
click at [889, 34] on div "Действия" at bounding box center [867, 25] width 97 height 27
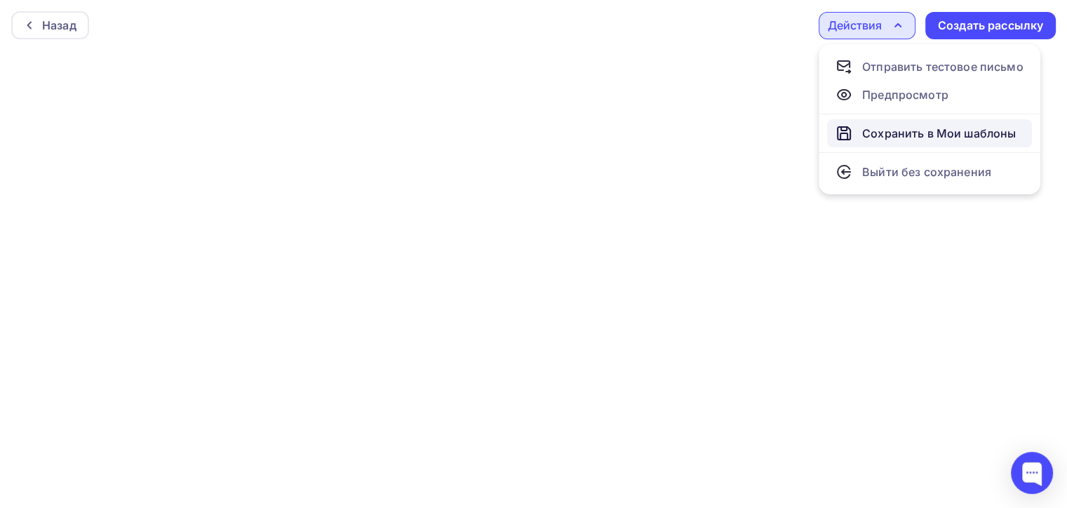
click at [905, 126] on div "Сохранить в Мои шаблоны" at bounding box center [939, 133] width 154 height 17
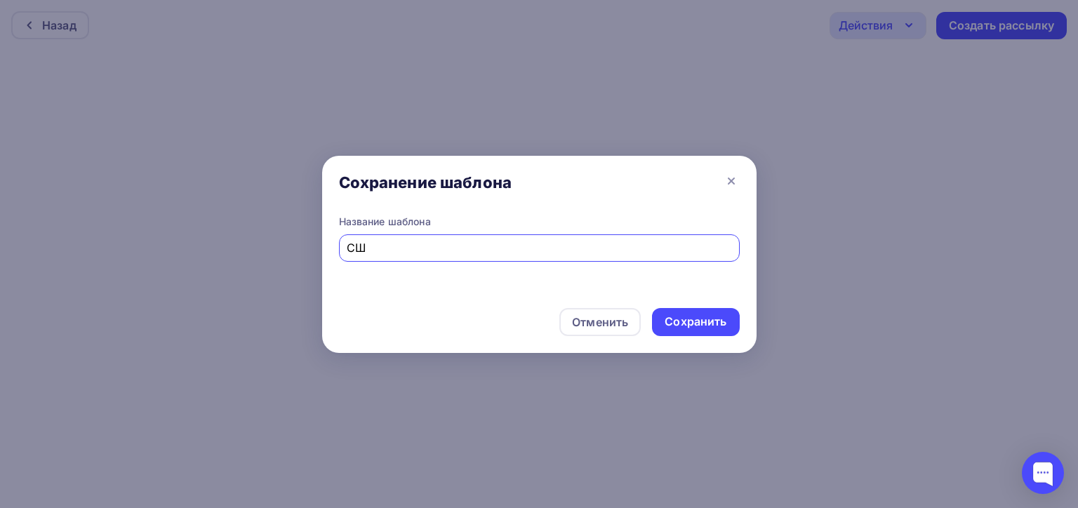
type input "С"
type input "c"
type input "CISMA Вариант 1"
click at [707, 326] on div "Сохранить" at bounding box center [696, 322] width 62 height 16
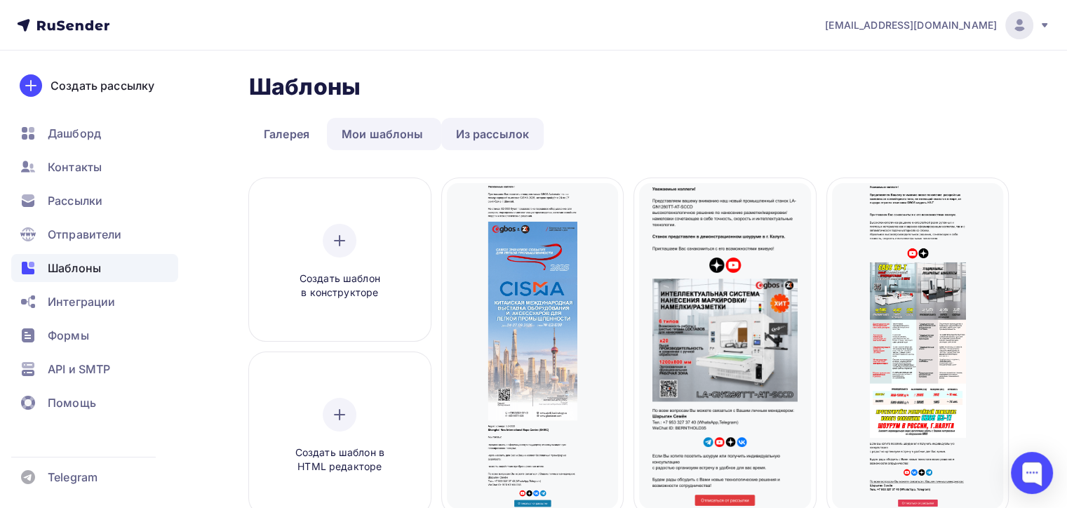
click at [488, 135] on link "Из рассылок" at bounding box center [492, 134] width 103 height 32
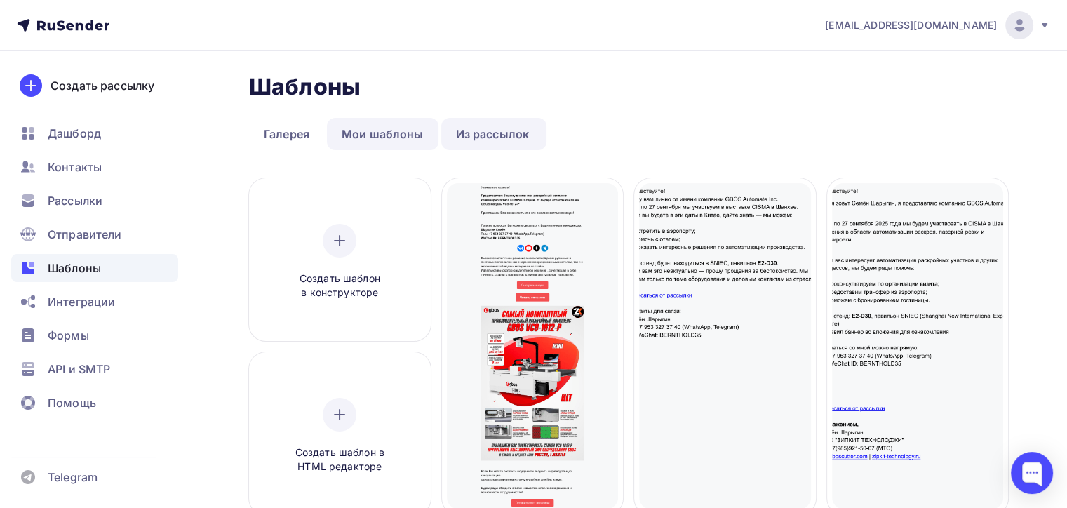
click at [384, 142] on link "Мои шаблоны" at bounding box center [383, 134] width 112 height 32
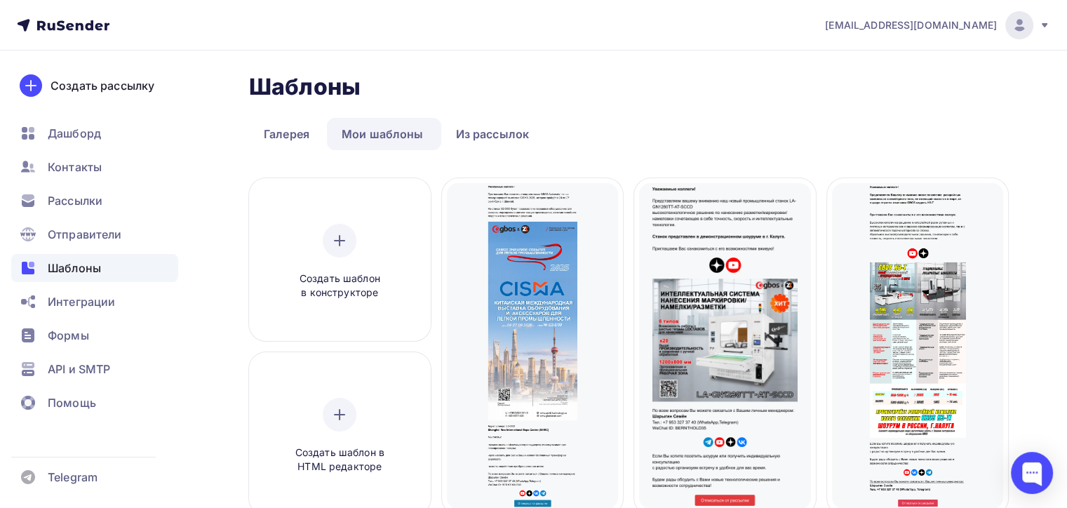
click at [390, 128] on link "Мои шаблоны" at bounding box center [383, 134] width 112 height 32
click at [398, 134] on link "Мои шаблоны" at bounding box center [383, 134] width 112 height 32
click at [450, 73] on div "Шаблоны Шаблоны" at bounding box center [628, 87] width 759 height 28
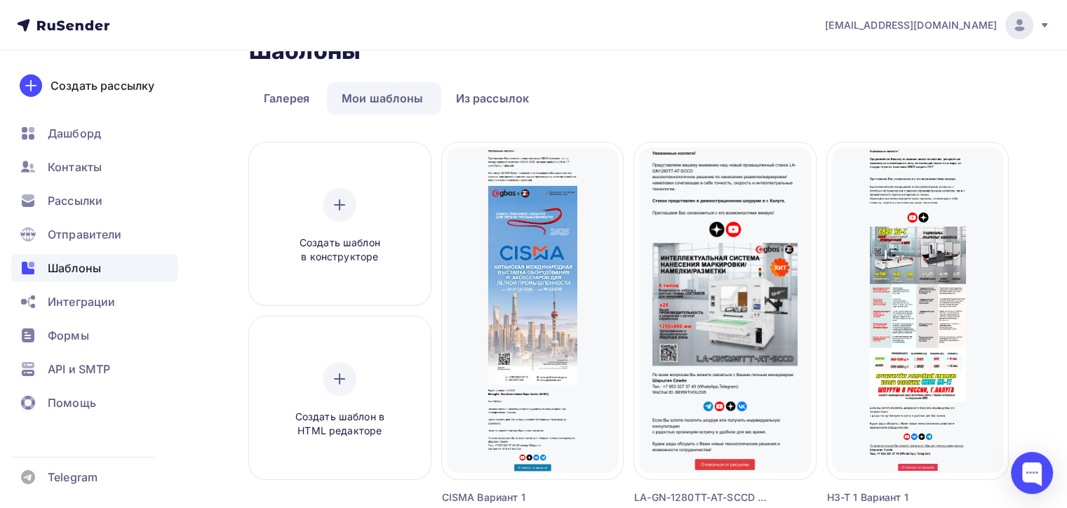
scroll to position [70, 0]
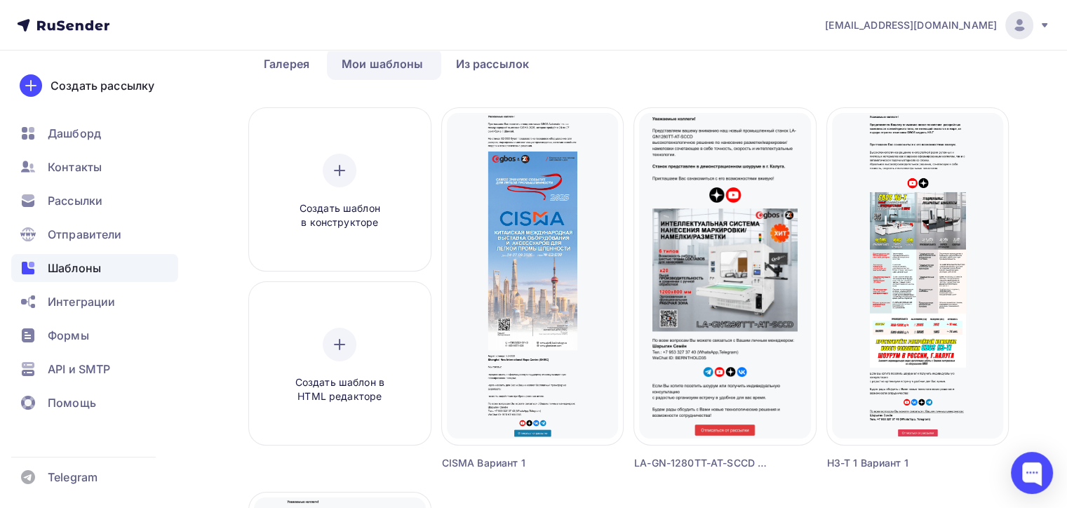
click at [680, 72] on ul "Галерея Мои шаблоны Из рассылок" at bounding box center [628, 64] width 759 height 32
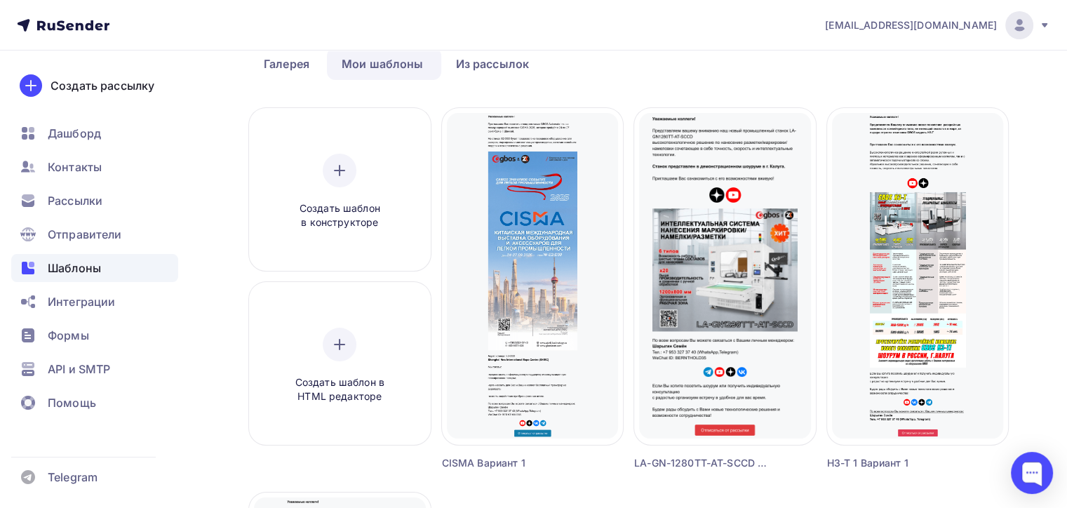
click at [685, 22] on nav "naduvaev1@gmail.com Аккаунт Тарифы Выйти Создать рассылку Дашборд Контакты Расс…" at bounding box center [533, 25] width 1067 height 51
click at [685, 23] on nav "naduvaev1@gmail.com Аккаунт Тарифы Выйти Создать рассылку Дашборд Контакты Расс…" at bounding box center [533, 25] width 1067 height 51
click at [652, 42] on nav "naduvaev1@gmail.com Аккаунт Тарифы Выйти Создать рассылку Дашборд Контакты Расс…" at bounding box center [533, 25] width 1067 height 51
click at [643, 22] on nav "naduvaev1@gmail.com Аккаунт Тарифы Выйти Создать рассылку Дашборд Контакты Расс…" at bounding box center [533, 25] width 1067 height 51
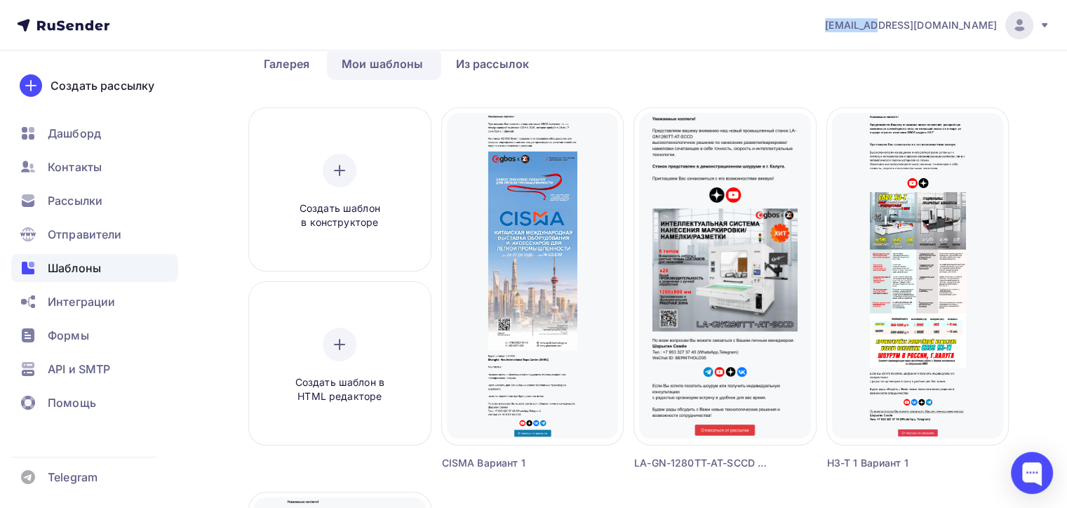
click at [643, 22] on nav "naduvaev1@gmail.com Аккаунт Тарифы Выйти Создать рассылку Дашборд Контакты Расс…" at bounding box center [533, 25] width 1067 height 51
click at [678, 88] on div "Шаблоны Шаблоны Галерея Мои шаблоны Из рассылок Создать шаблон в конструкторе С…" at bounding box center [628, 480] width 759 height 954
click at [1053, 34] on nav "naduvaev1@gmail.com Аккаунт Тарифы Выйти Создать рассылку Дашборд Контакты Расс…" at bounding box center [533, 25] width 1067 height 51
click at [1047, 25] on icon at bounding box center [1044, 25] width 11 height 11
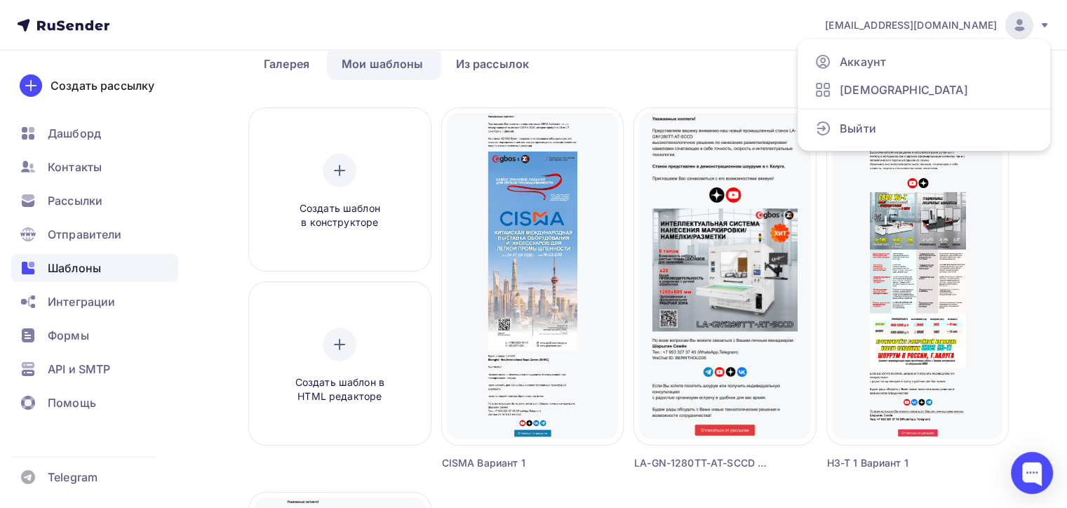
click at [697, 39] on nav "naduvaev1@gmail.com Аккаунт Тарифы Выйти Создать рассылку Дашборд Контакты Расс…" at bounding box center [533, 25] width 1067 height 51
click at [712, 76] on ul "Галерея Мои шаблоны Из рассылок" at bounding box center [628, 64] width 759 height 32
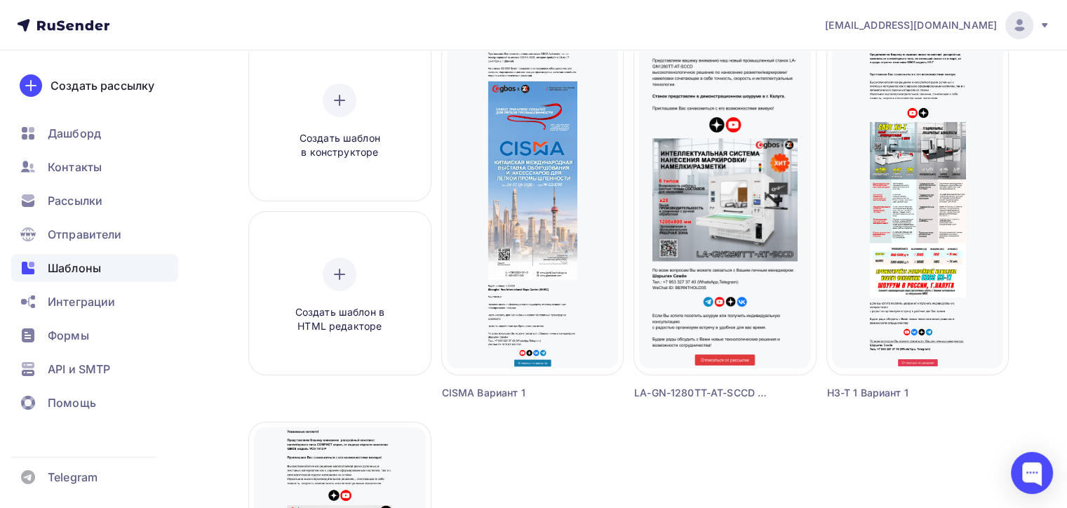
scroll to position [0, 0]
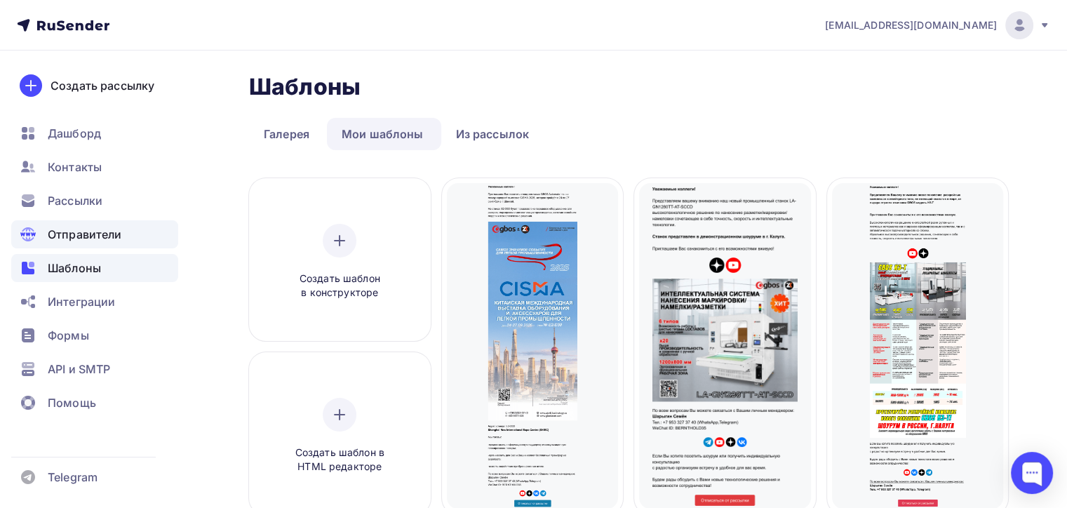
click at [96, 233] on span "Отправители" at bounding box center [85, 234] width 74 height 17
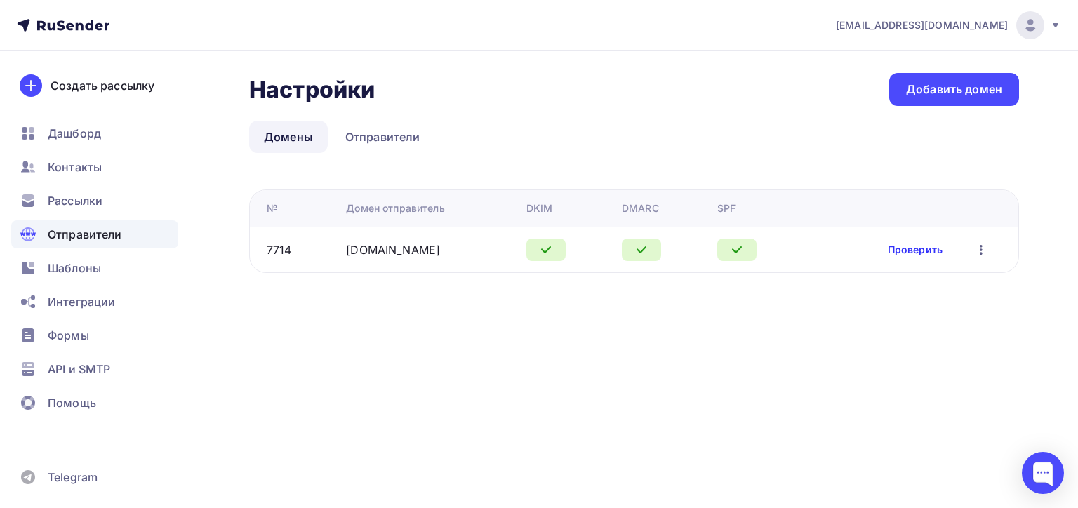
click at [910, 252] on link "Проверить" at bounding box center [915, 250] width 55 height 14
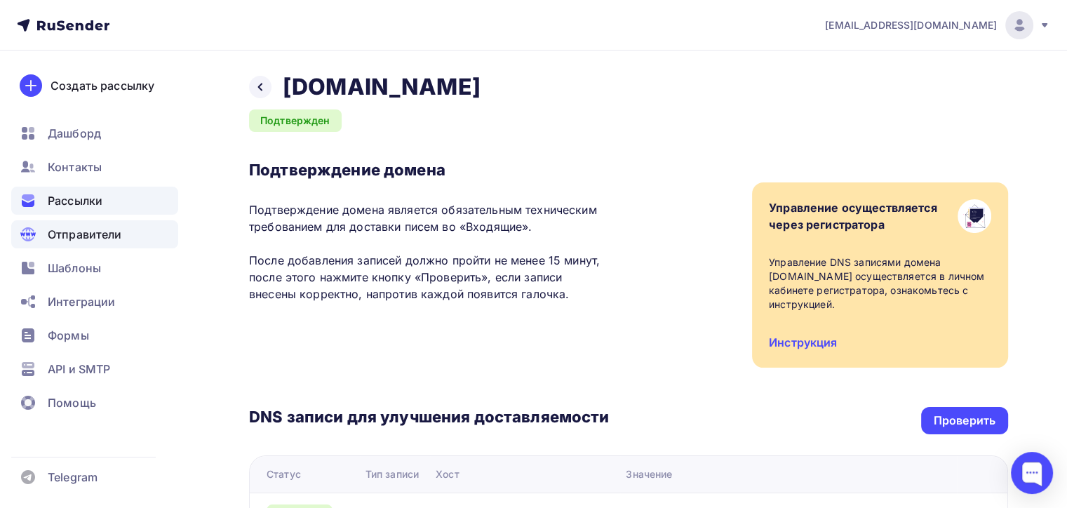
click at [77, 189] on div "Рассылки" at bounding box center [94, 201] width 167 height 28
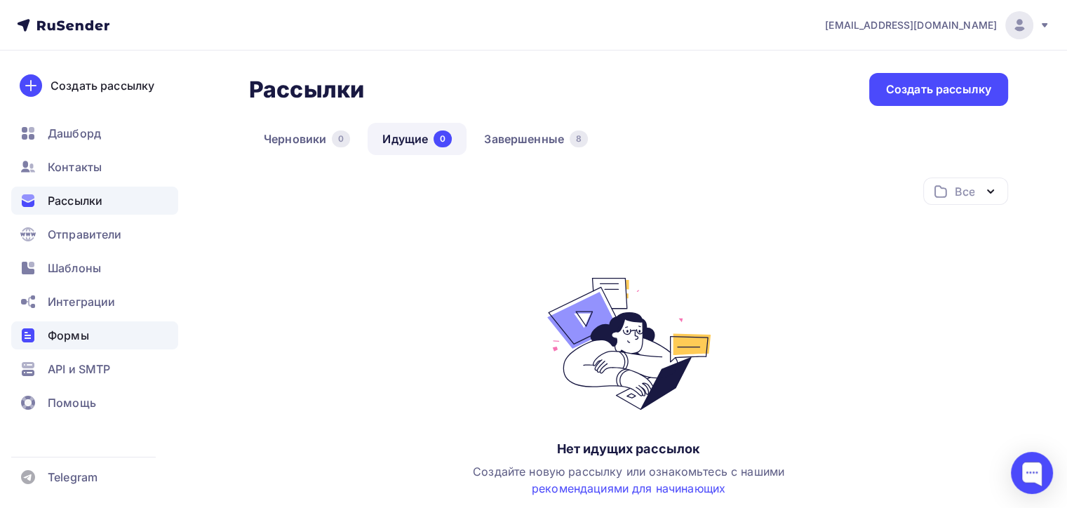
click at [104, 334] on div "Формы" at bounding box center [94, 335] width 167 height 28
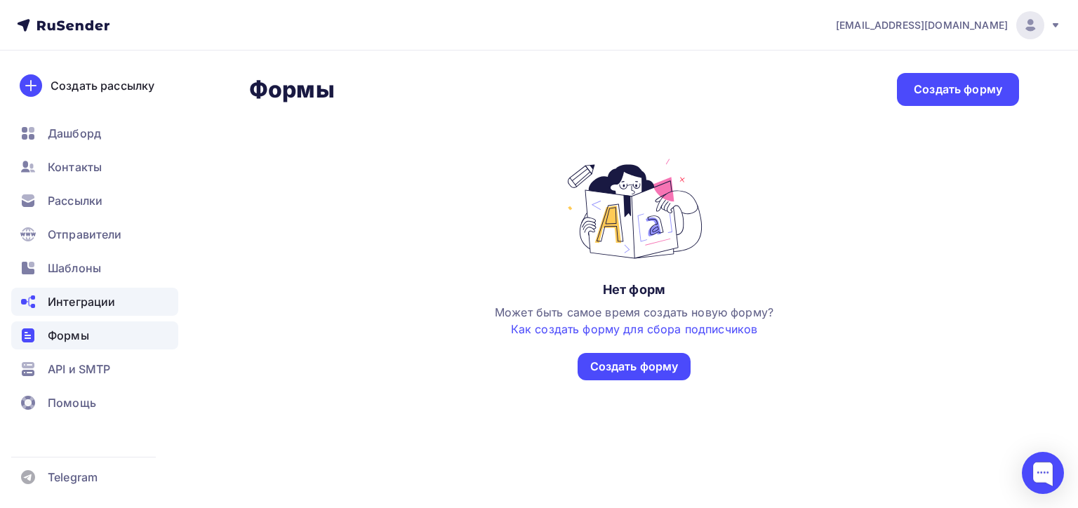
click at [73, 312] on div "Интеграции" at bounding box center [94, 302] width 167 height 28
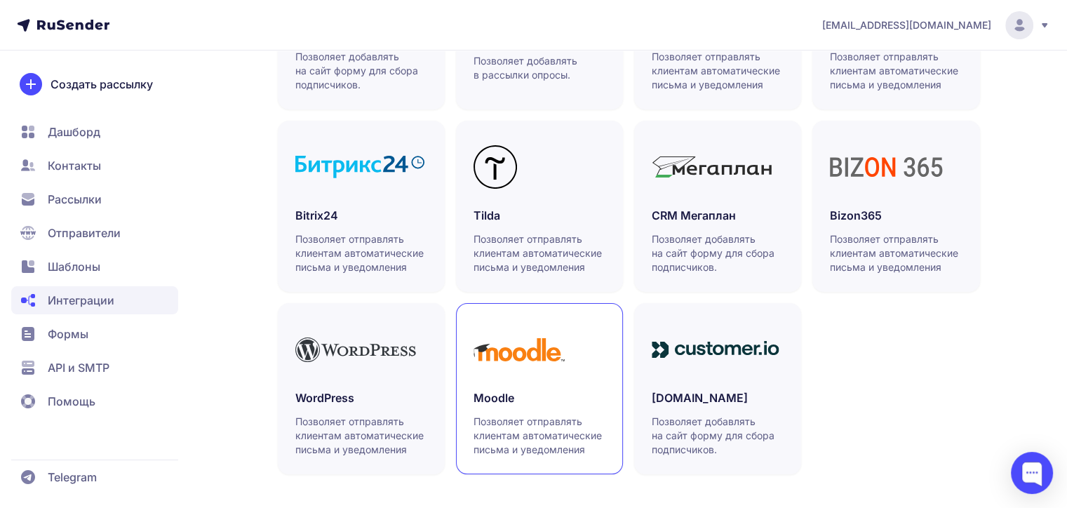
scroll to position [457, 0]
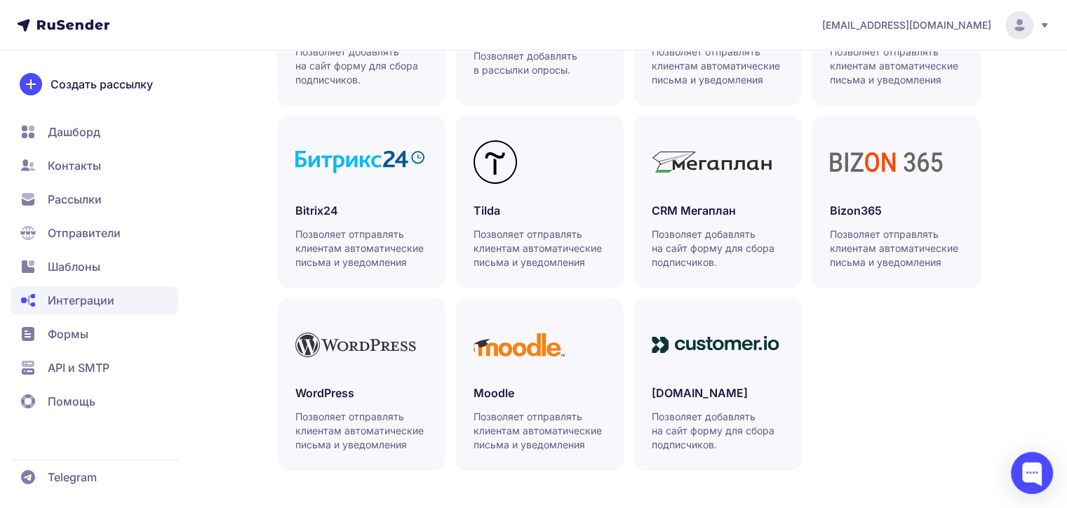
click at [112, 354] on span "Формы" at bounding box center [94, 368] width 167 height 28
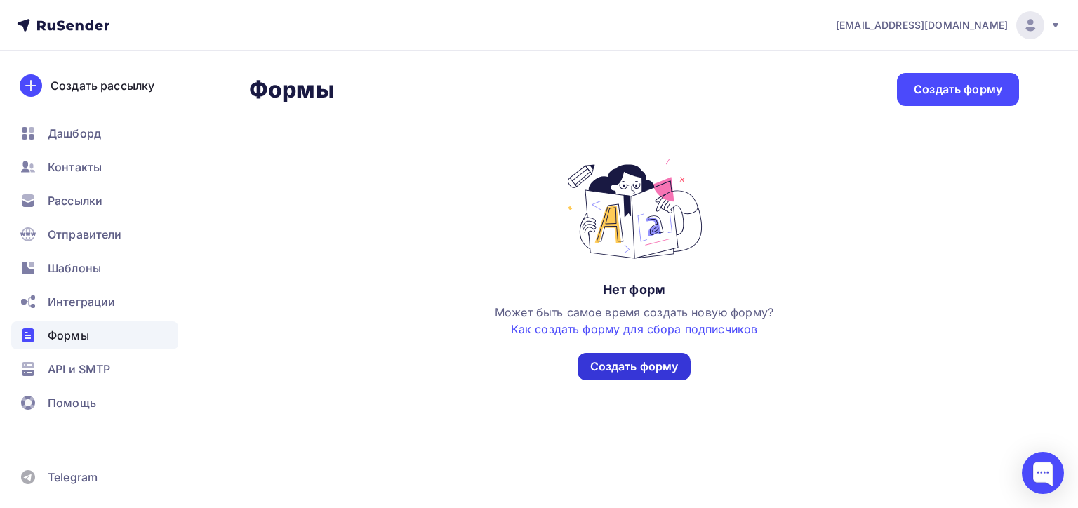
click at [628, 365] on div "Создать форму" at bounding box center [634, 367] width 88 height 16
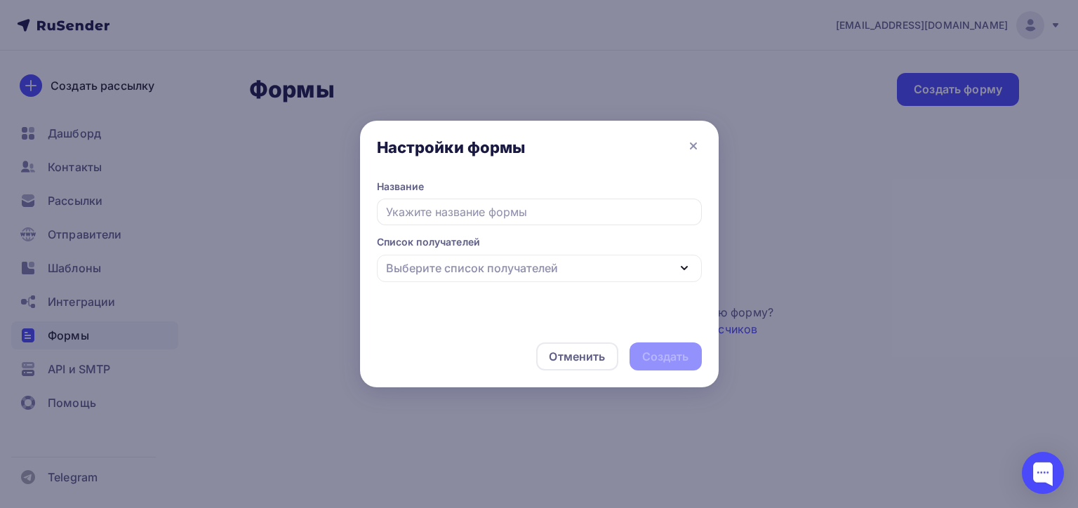
click at [448, 203] on input "text" at bounding box center [539, 212] width 325 height 27
click at [468, 287] on div "Название Поле обязательно для заполнения Список получателей Выберите список пол…" at bounding box center [539, 253] width 359 height 146
click at [477, 286] on div "Выберите список получателей" at bounding box center [472, 282] width 172 height 17
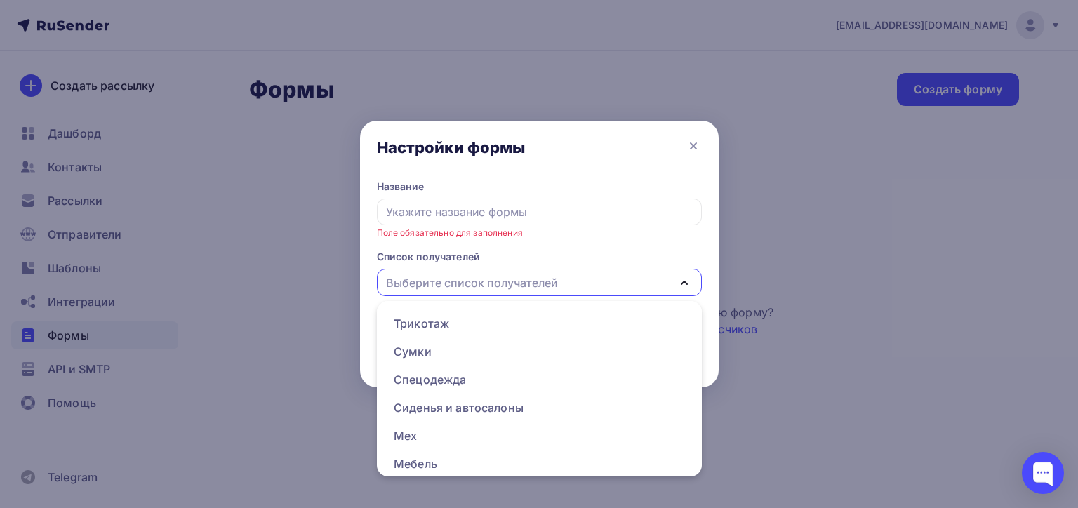
click at [475, 289] on div "Выберите список получателей" at bounding box center [472, 282] width 172 height 17
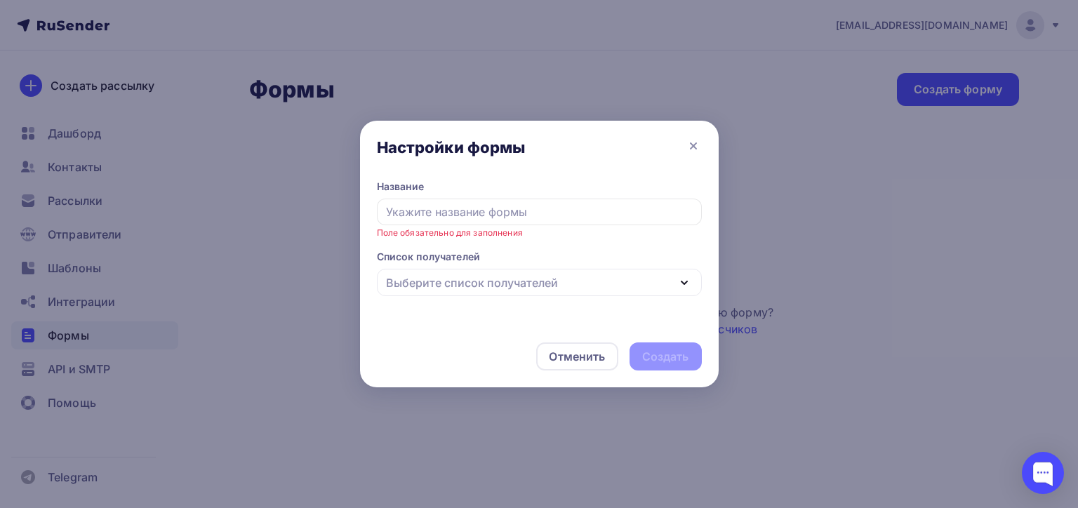
click at [681, 147] on div "Настройки формы" at bounding box center [539, 150] width 359 height 59
click at [688, 149] on icon at bounding box center [693, 146] width 17 height 17
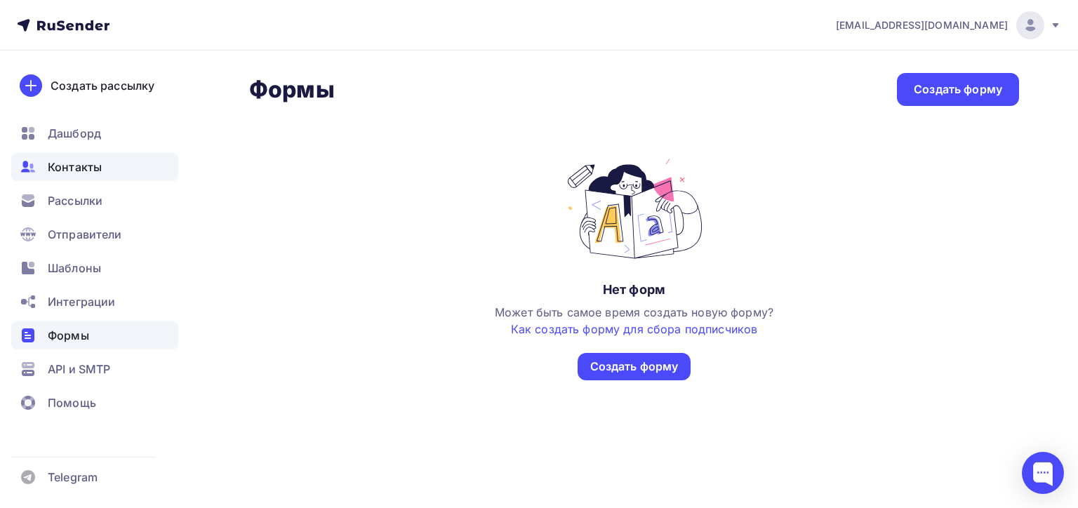
click at [90, 166] on span "Контакты" at bounding box center [75, 167] width 54 height 17
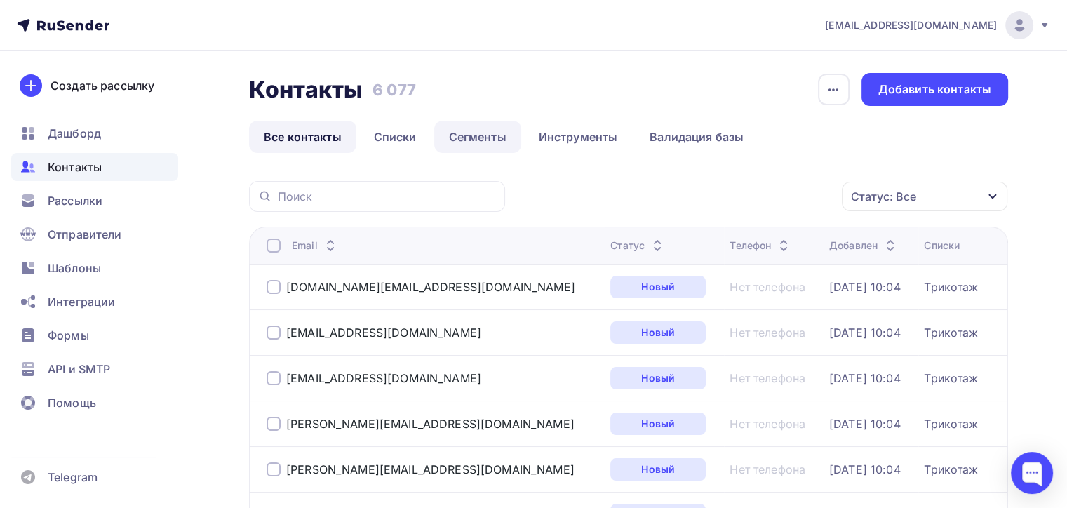
click at [472, 133] on link "Сегменты" at bounding box center [477, 137] width 87 height 32
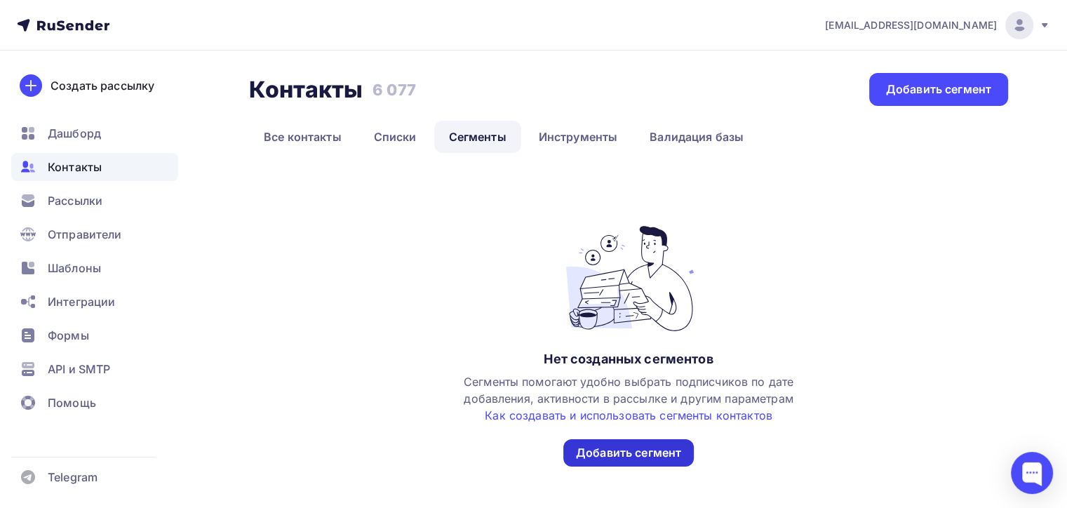
click at [620, 454] on div "Добавить сегмент" at bounding box center [628, 453] width 105 height 16
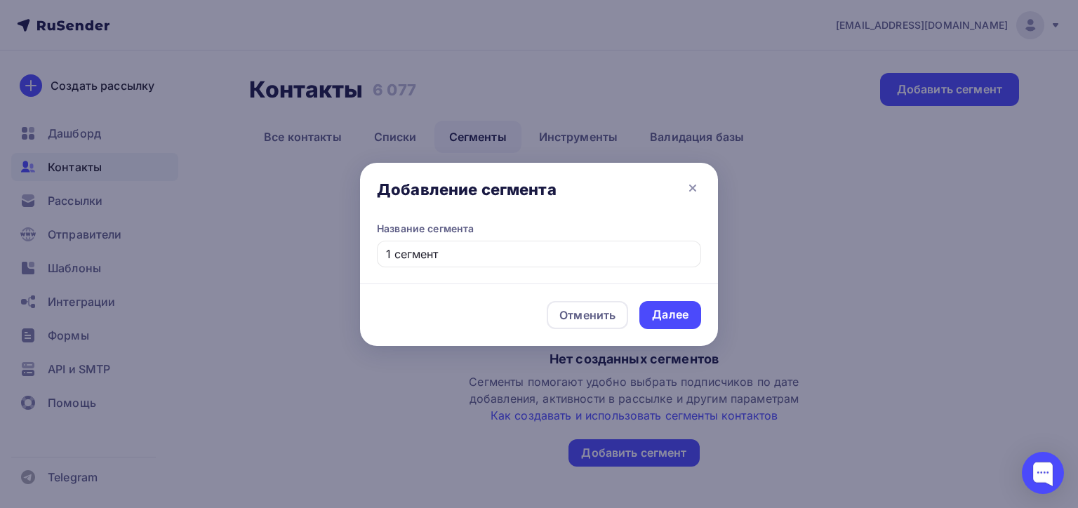
type input "1 сегмент"
click at [669, 312] on div "Далее" at bounding box center [670, 315] width 36 height 16
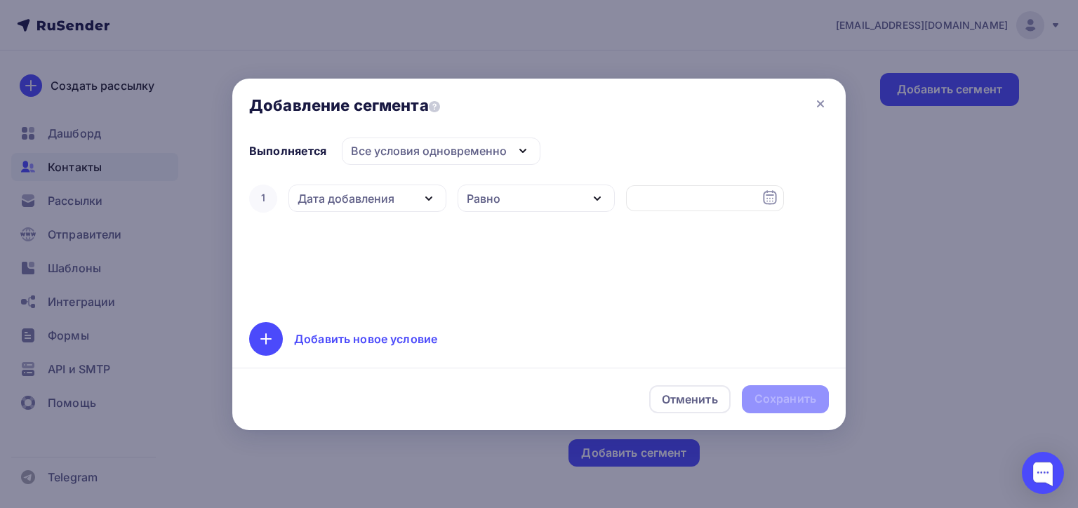
click at [448, 158] on div "Все условия одновременно" at bounding box center [429, 150] width 156 height 17
click at [446, 175] on ul "Все условия одновременно Хотя бы одно из условий" at bounding box center [421, 206] width 158 height 73
click at [443, 191] on div "Все условия одновременно" at bounding box center [438, 192] width 158 height 17
click at [365, 194] on div "Дата добавления" at bounding box center [346, 198] width 97 height 17
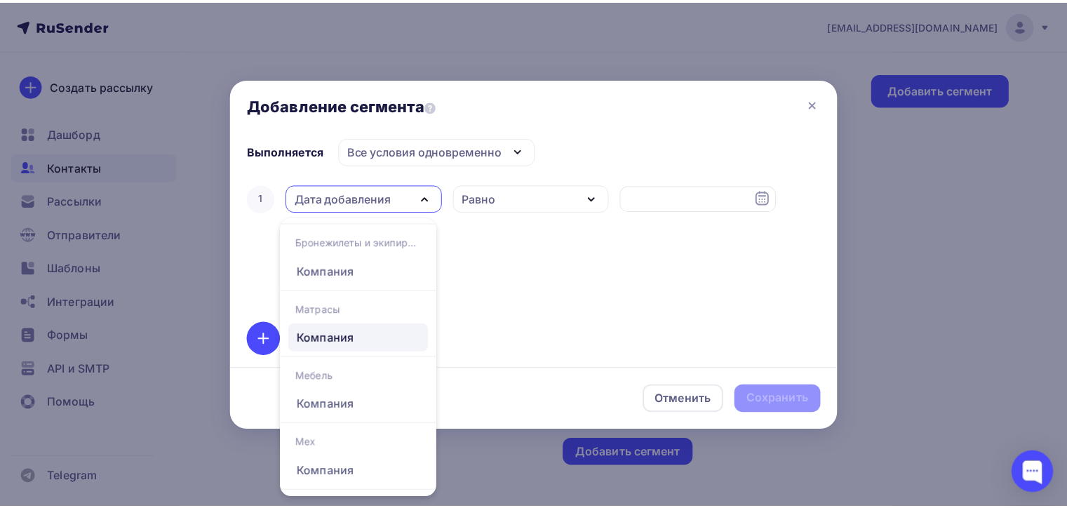
scroll to position [561, 0]
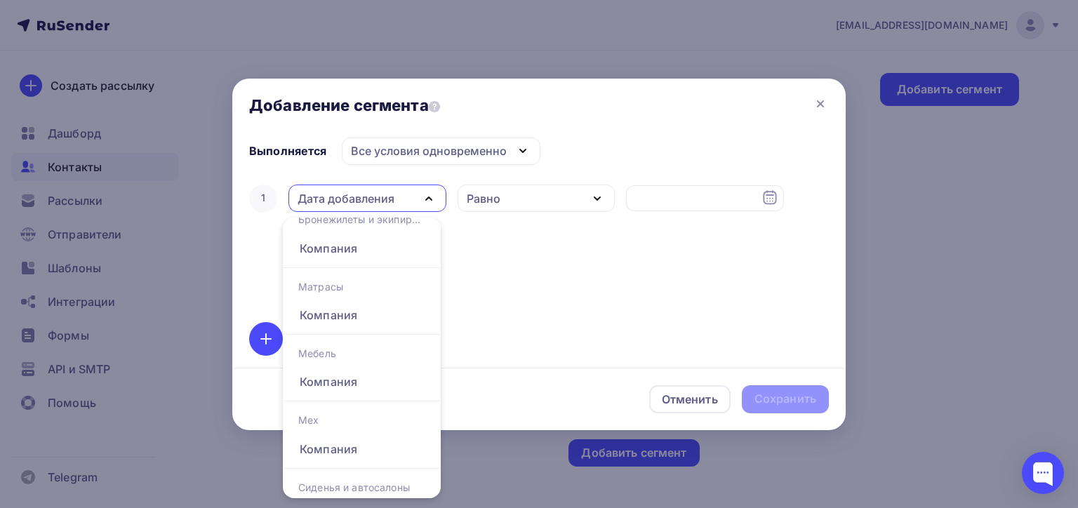
click at [517, 301] on div "1 Дата добавления Дата добавления Активность в рассылке Наличие в списке Статус…" at bounding box center [539, 244] width 580 height 124
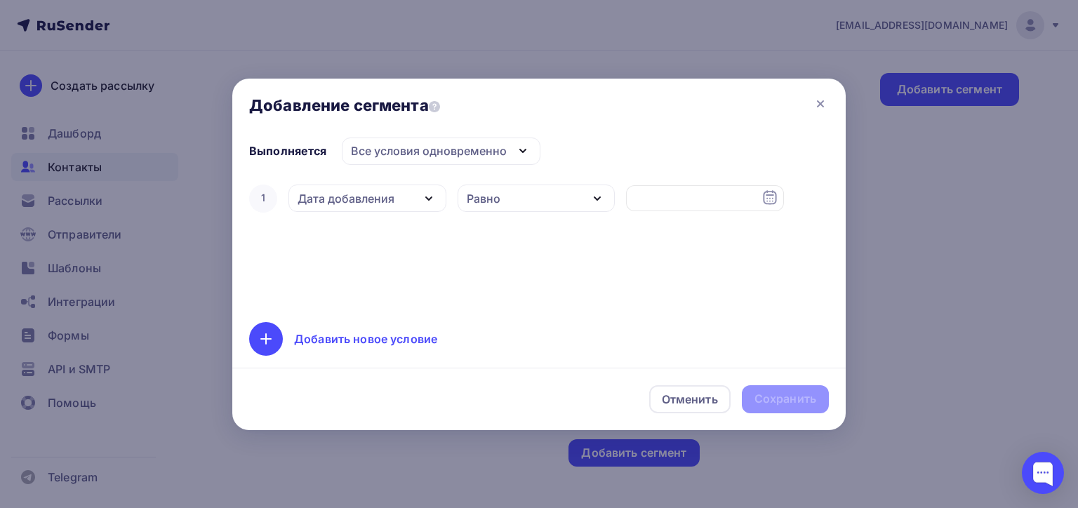
click at [512, 208] on div "Равно" at bounding box center [537, 198] width 158 height 27
click at [820, 95] on icon at bounding box center [820, 103] width 17 height 17
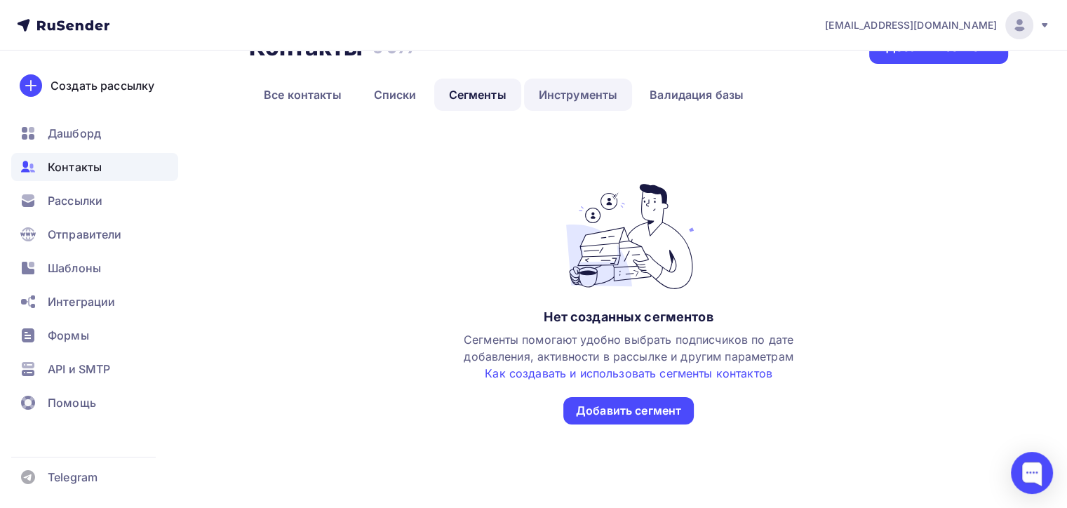
click at [576, 82] on link "Инструменты" at bounding box center [578, 95] width 109 height 32
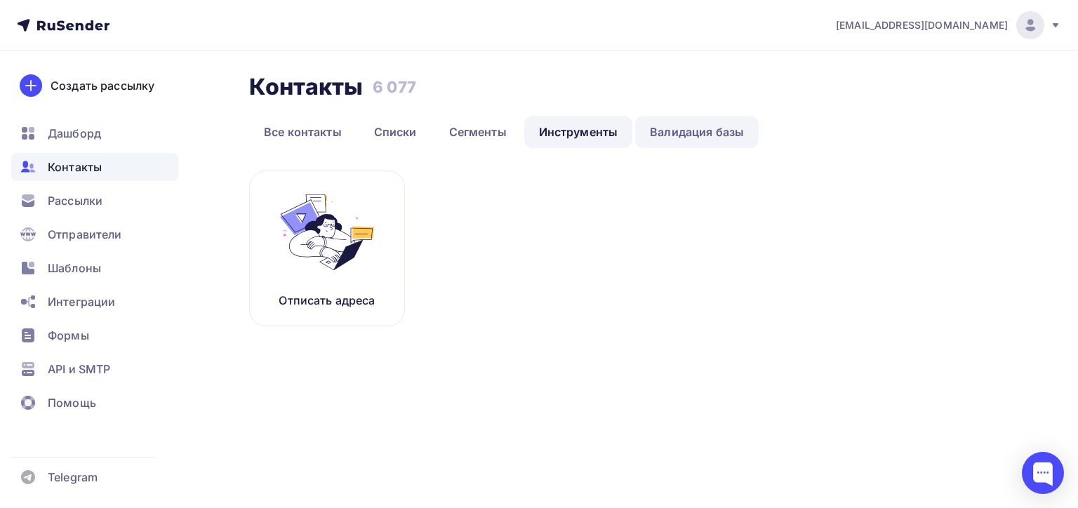
click at [696, 121] on link "Валидация базы" at bounding box center [697, 132] width 124 height 32
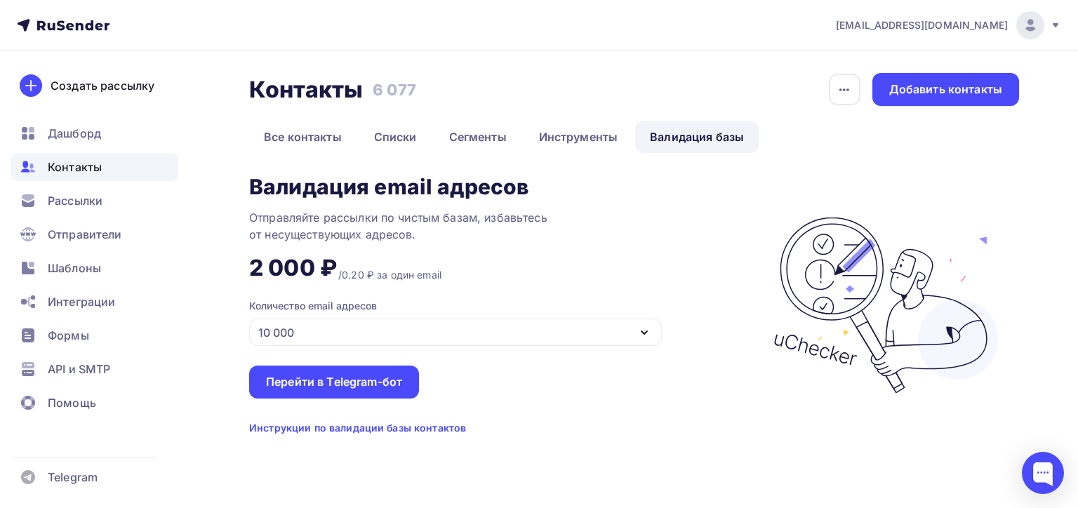
click at [443, 317] on div "Количество email адресов 10 000" at bounding box center [455, 322] width 413 height 47
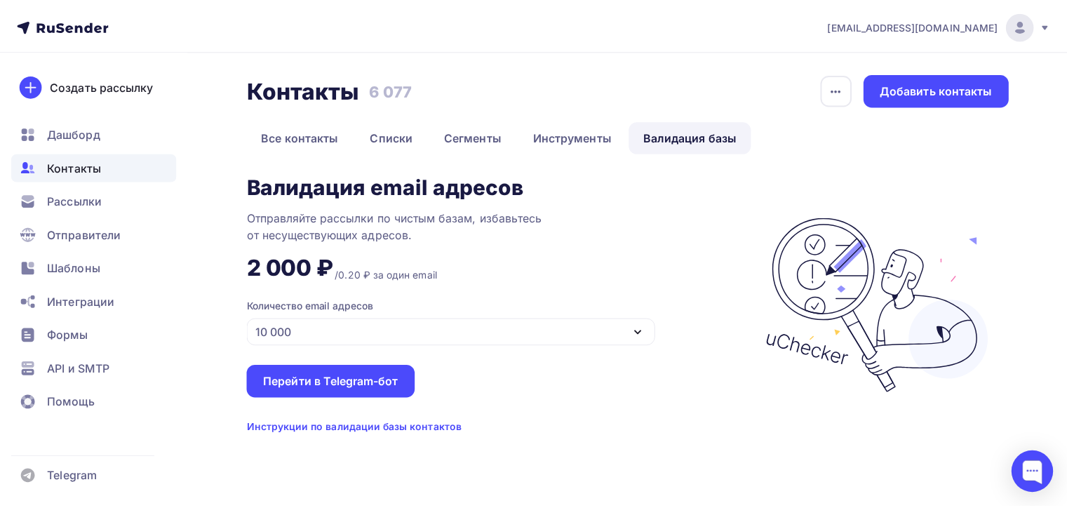
scroll to position [70, 0]
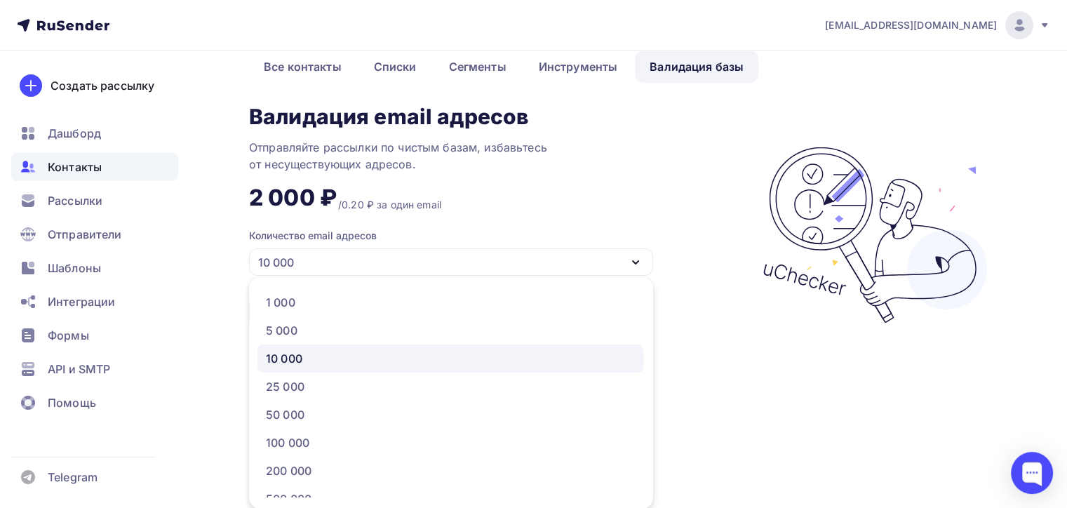
click at [441, 216] on div "Валидация email адресов Отправляйте рассылки по чистым базам, избавьтесь от нес…" at bounding box center [498, 235] width 499 height 260
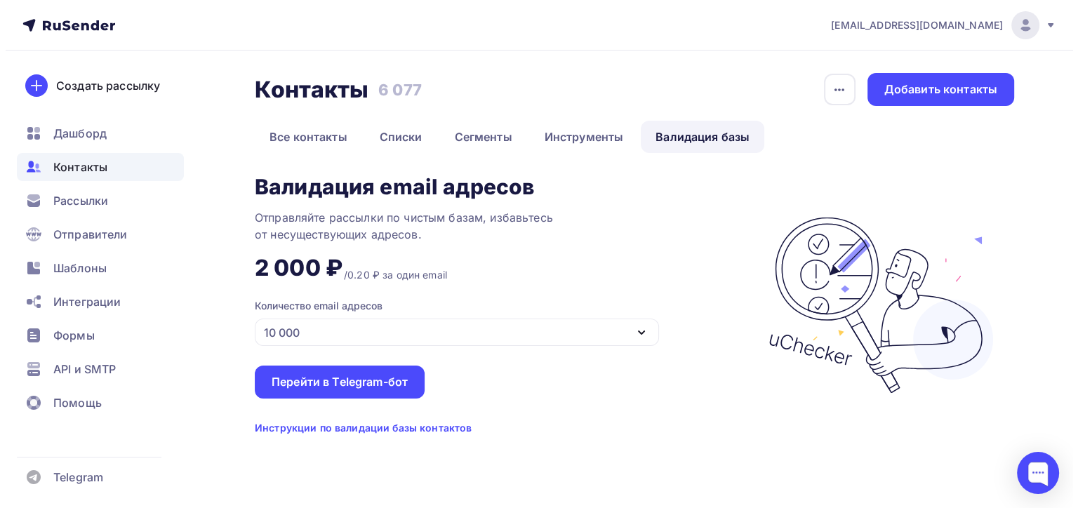
scroll to position [0, 0]
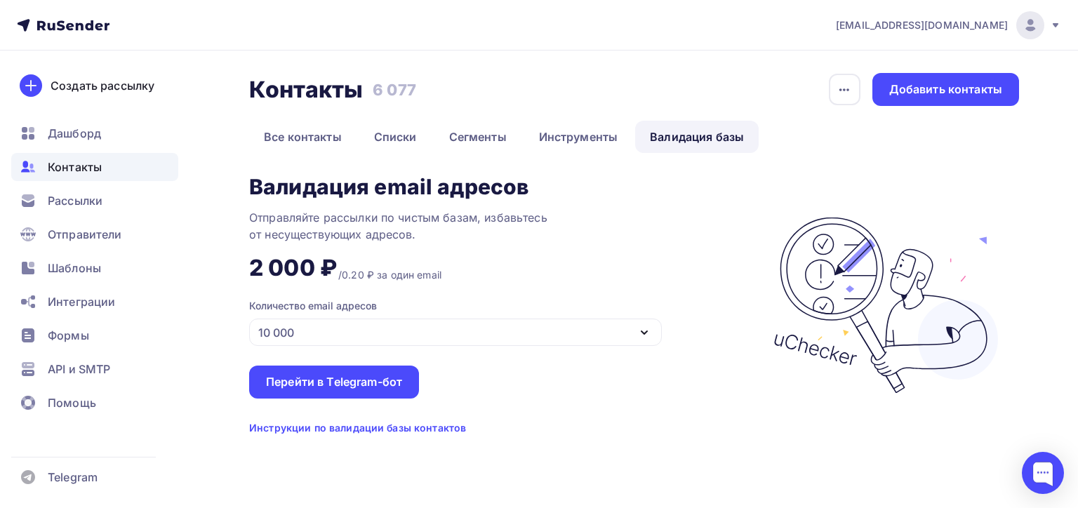
click at [404, 331] on div "10 000" at bounding box center [455, 332] width 413 height 27
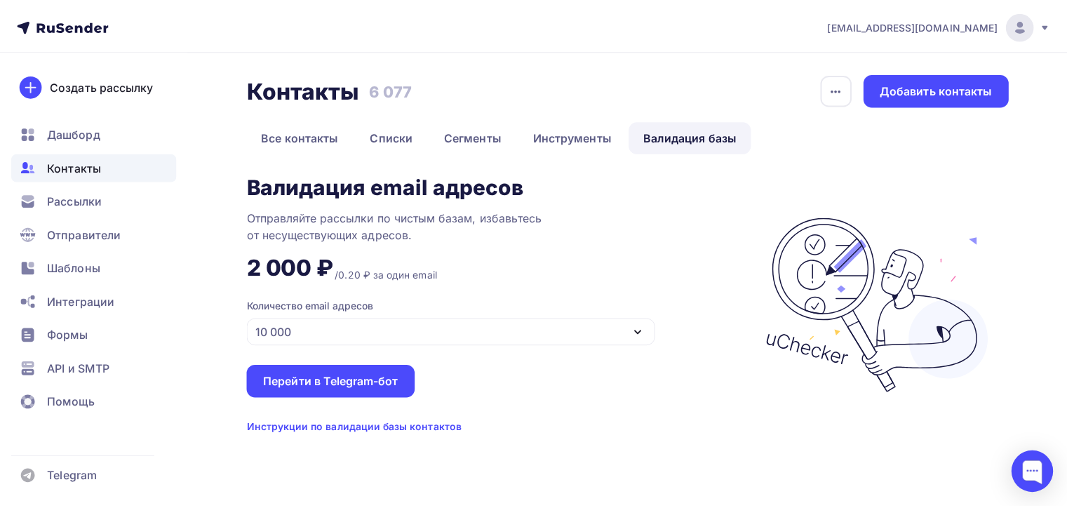
scroll to position [70, 0]
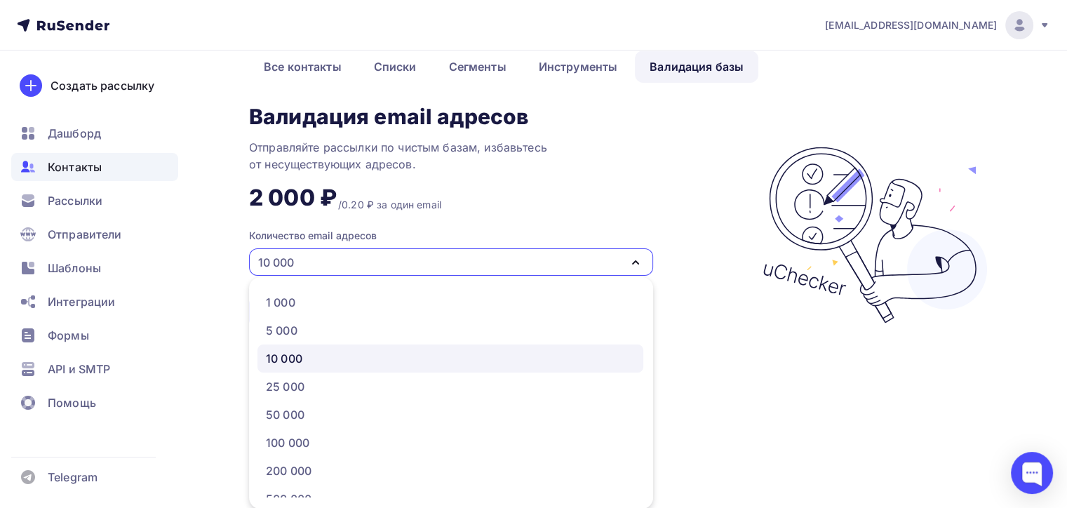
click at [679, 140] on div "Валидация email адресов Отправляйте рассылки по чистым базам, избавьтесь от нес…" at bounding box center [498, 235] width 499 height 260
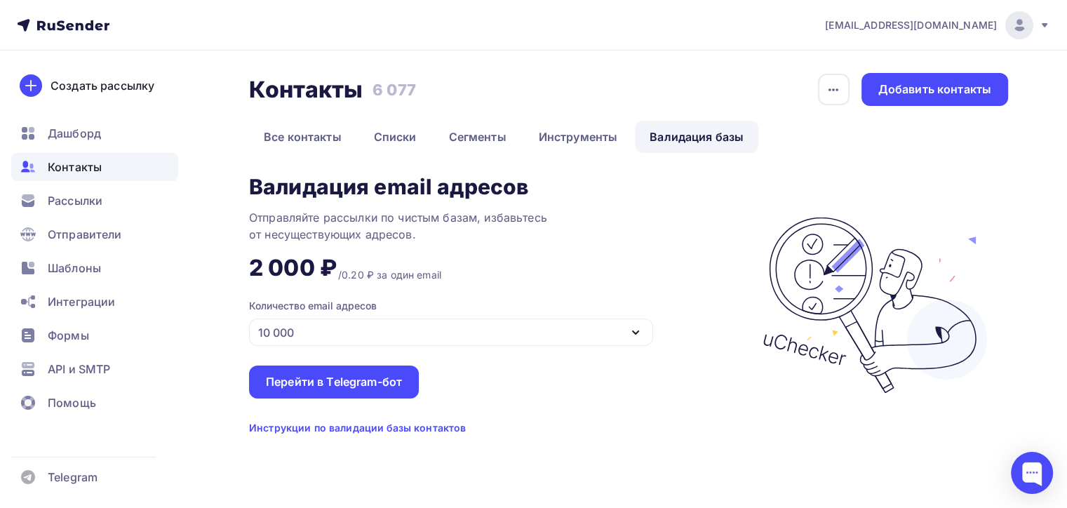
scroll to position [0, 0]
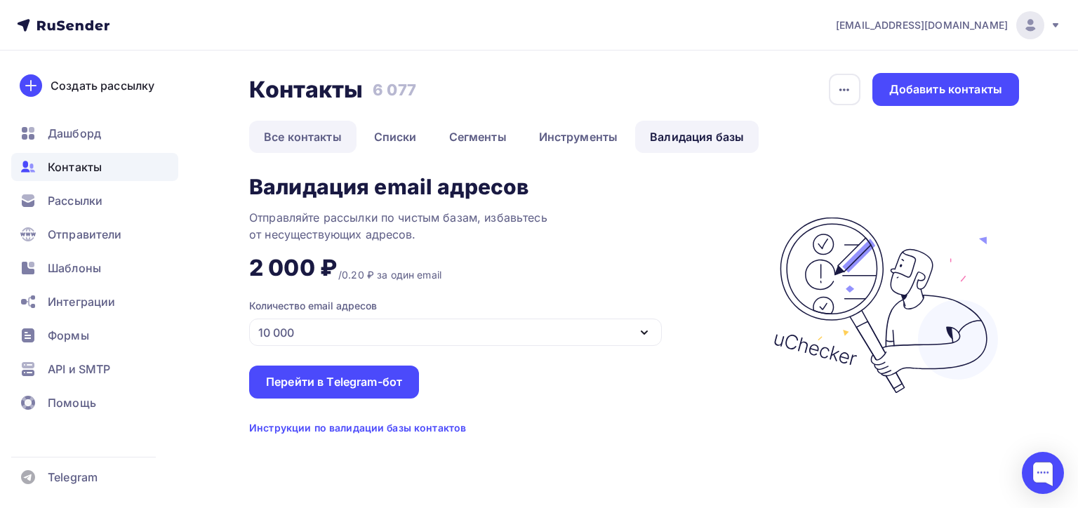
click at [295, 138] on link "Все контакты" at bounding box center [302, 137] width 107 height 32
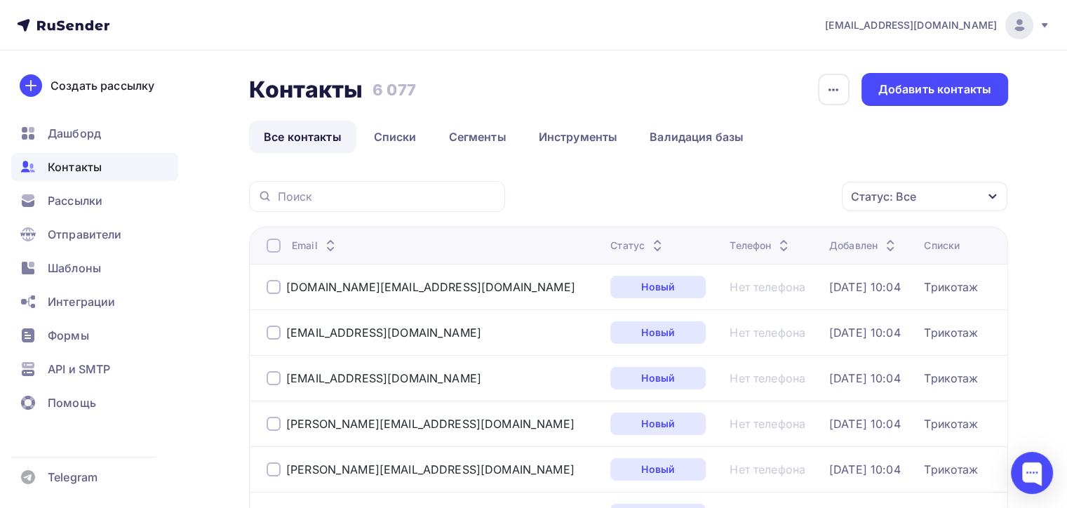
click at [814, 142] on ul "Все контакты Списки Сегменты Инструменты Валидация базы" at bounding box center [628, 137] width 759 height 32
